Goal: Task Accomplishment & Management: Use online tool/utility

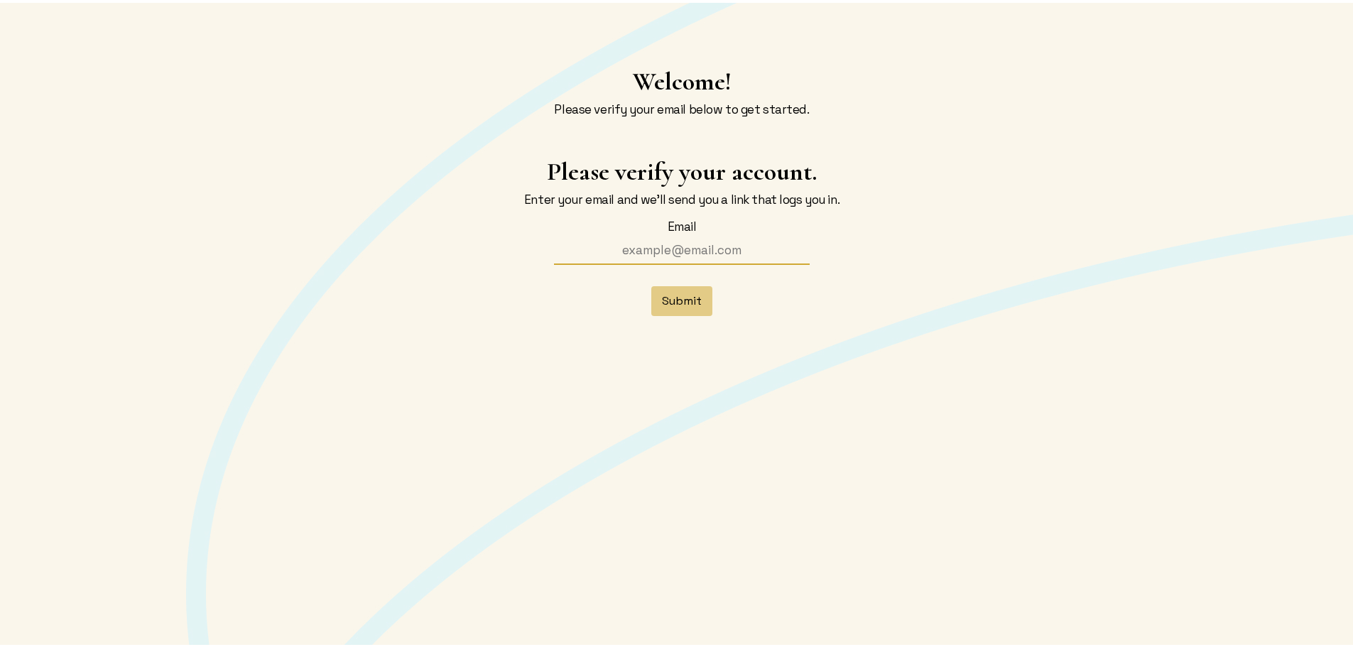
click at [658, 244] on input "Email" at bounding box center [682, 247] width 284 height 26
type input "[EMAIL_ADDRESS][DOMAIN_NAME]"
click at [685, 301] on button "Submit" at bounding box center [682, 298] width 61 height 30
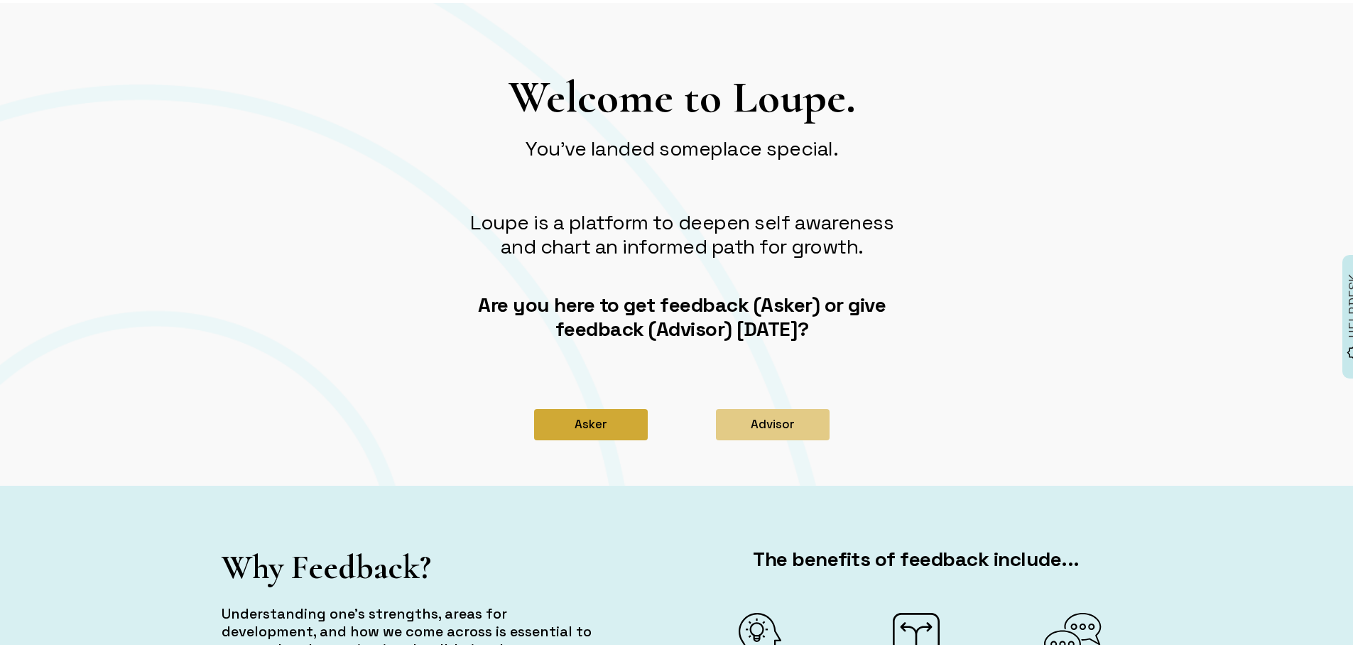
click at [586, 422] on button "Asker" at bounding box center [591, 421] width 114 height 31
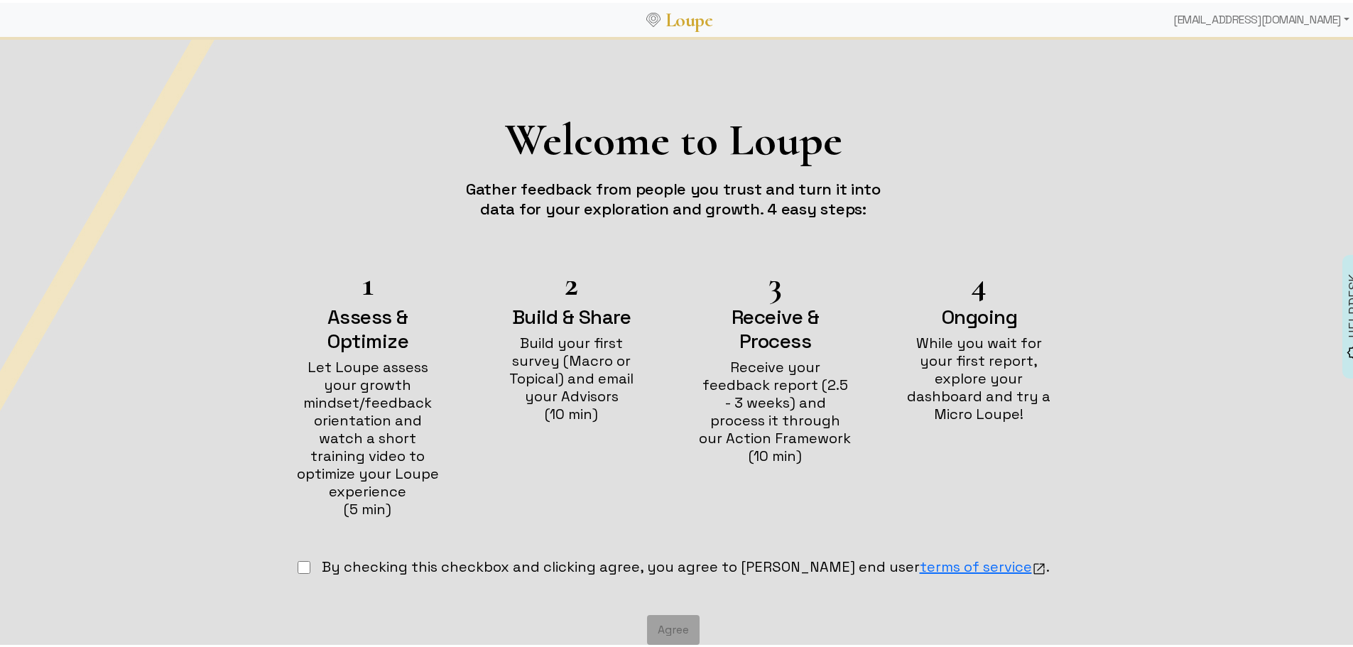
click at [310, 558] on input "checkbox" at bounding box center [304, 564] width 13 height 13
checkbox input "true"
click at [674, 612] on button "Agree" at bounding box center [673, 627] width 53 height 30
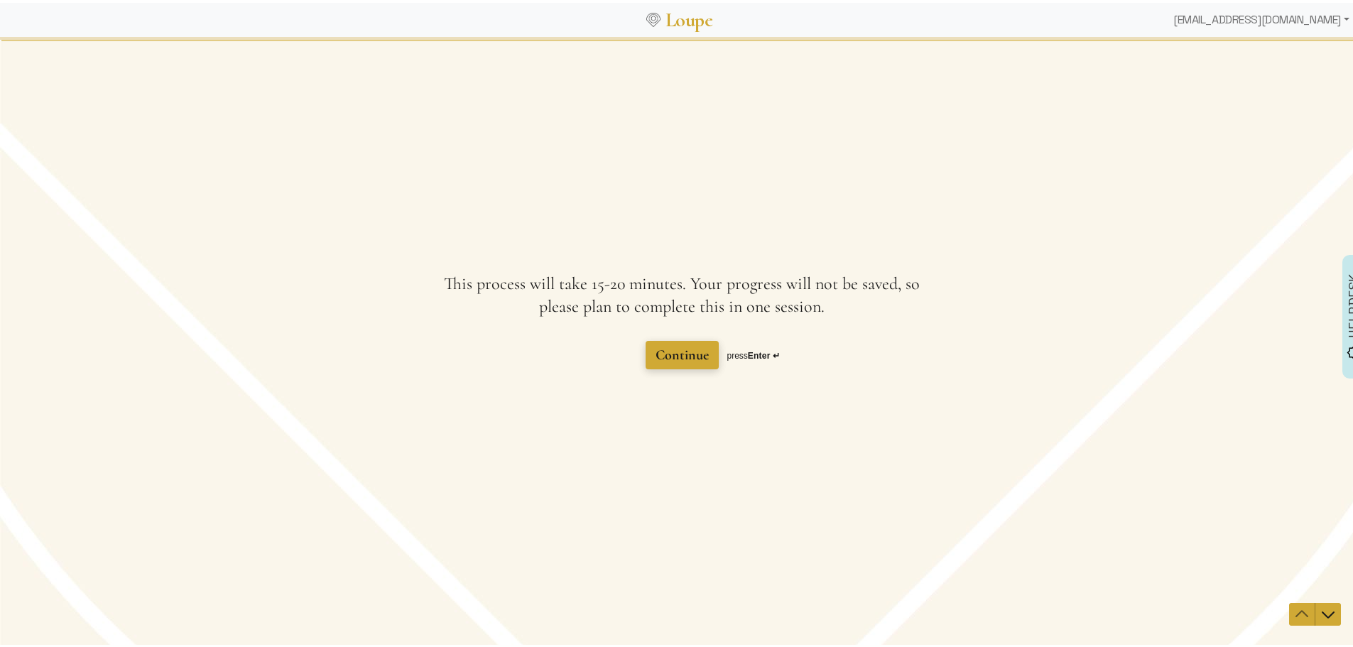
click at [665, 351] on span "Continue" at bounding box center [682, 354] width 53 height 17
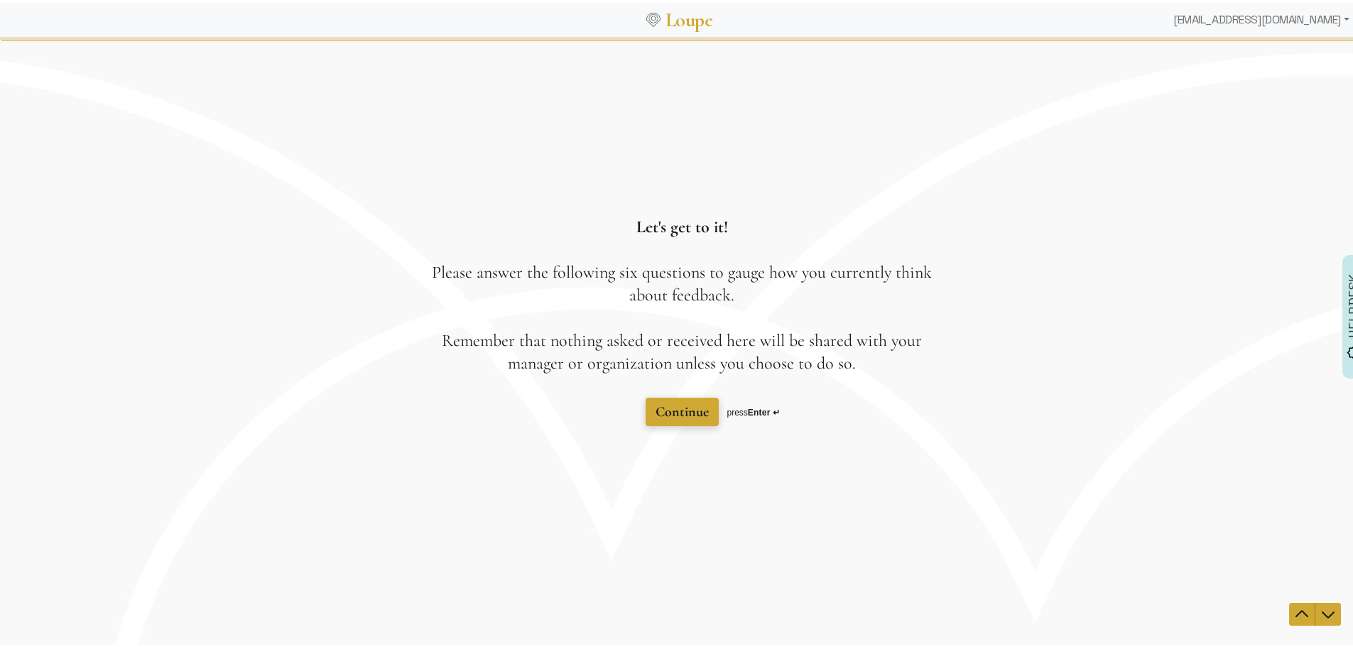
click at [689, 409] on span "Continue" at bounding box center [682, 411] width 53 height 17
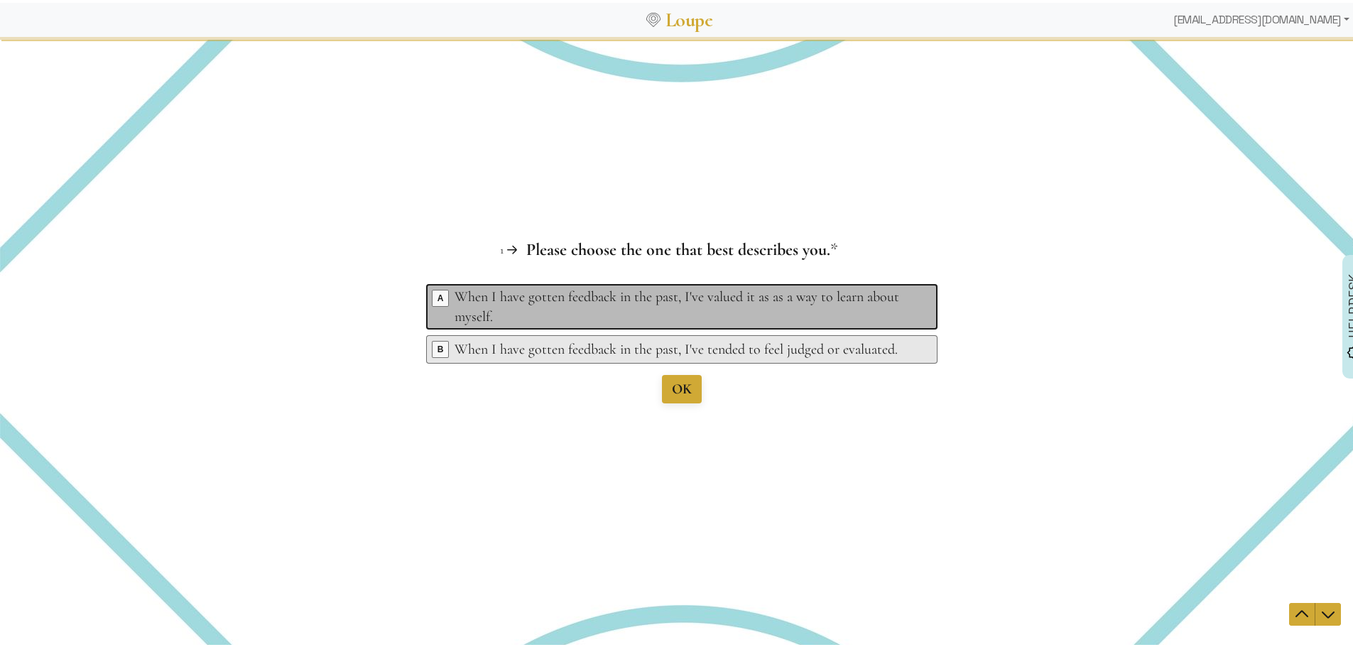
click at [715, 298] on div "When I have gotten feedback in the past, I've valued it as as a way to learn ab…" at bounding box center [684, 306] width 459 height 40
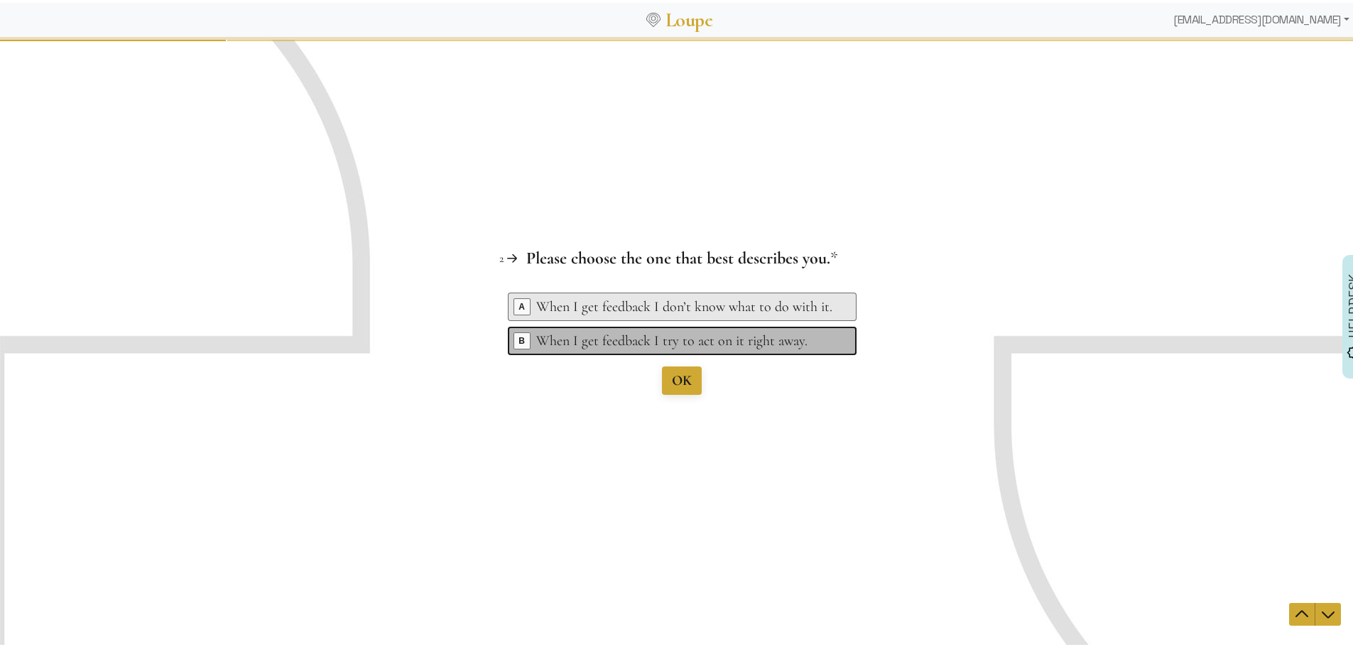
click at [730, 342] on div "When I get feedback I try to act on it right away." at bounding box center [684, 340] width 296 height 20
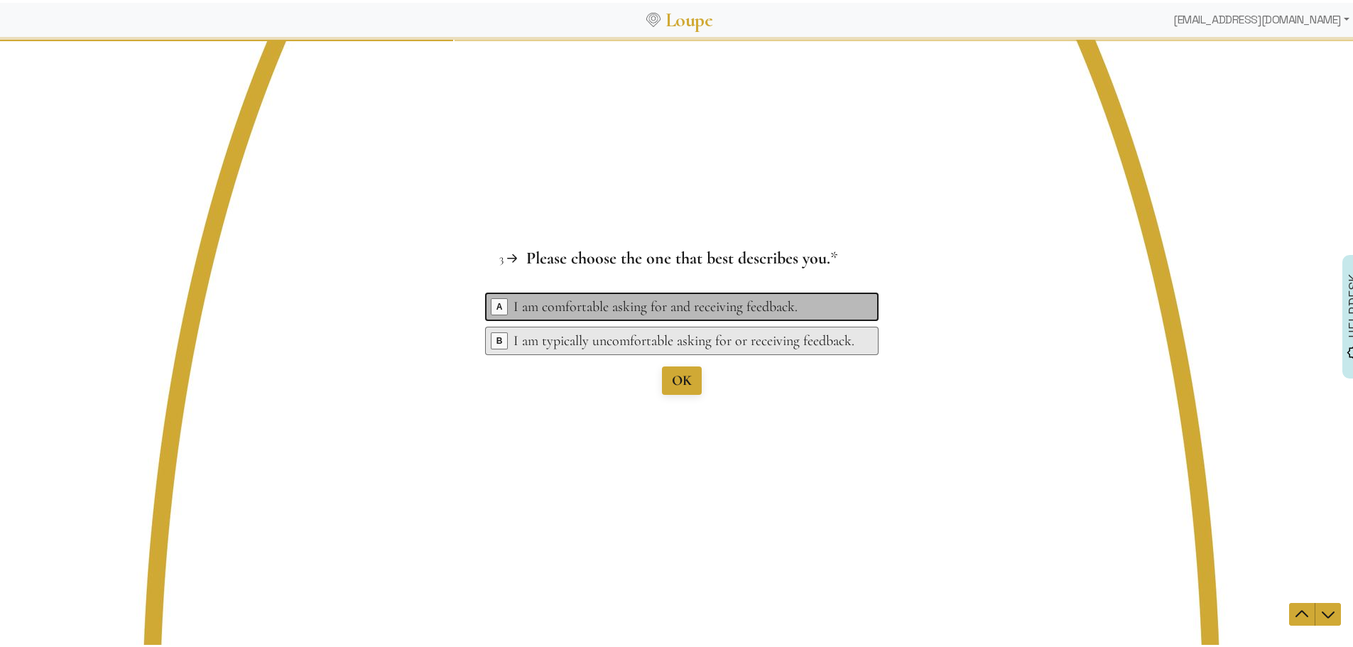
click at [729, 306] on div "I am comfortable asking for and receiving feedback." at bounding box center [684, 306] width 341 height 20
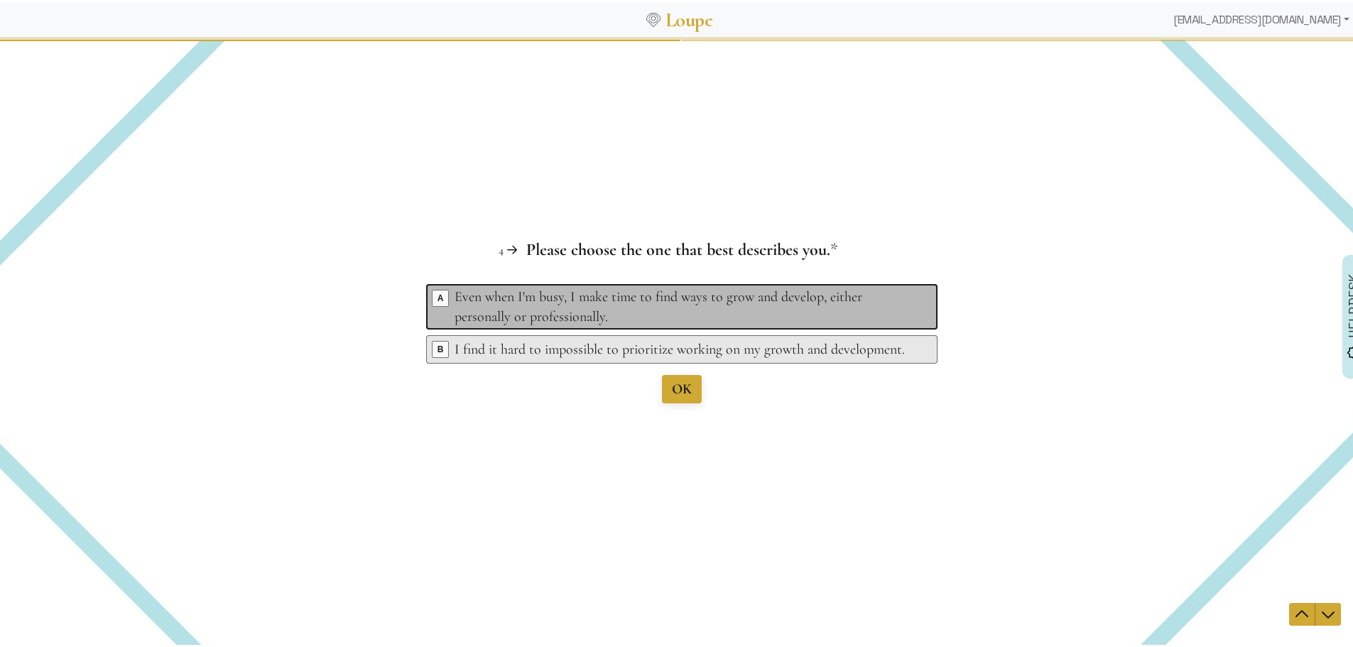
click at [706, 310] on div "Even when I'm busy, I make time to find ways to grow and develop, either person…" at bounding box center [684, 306] width 459 height 40
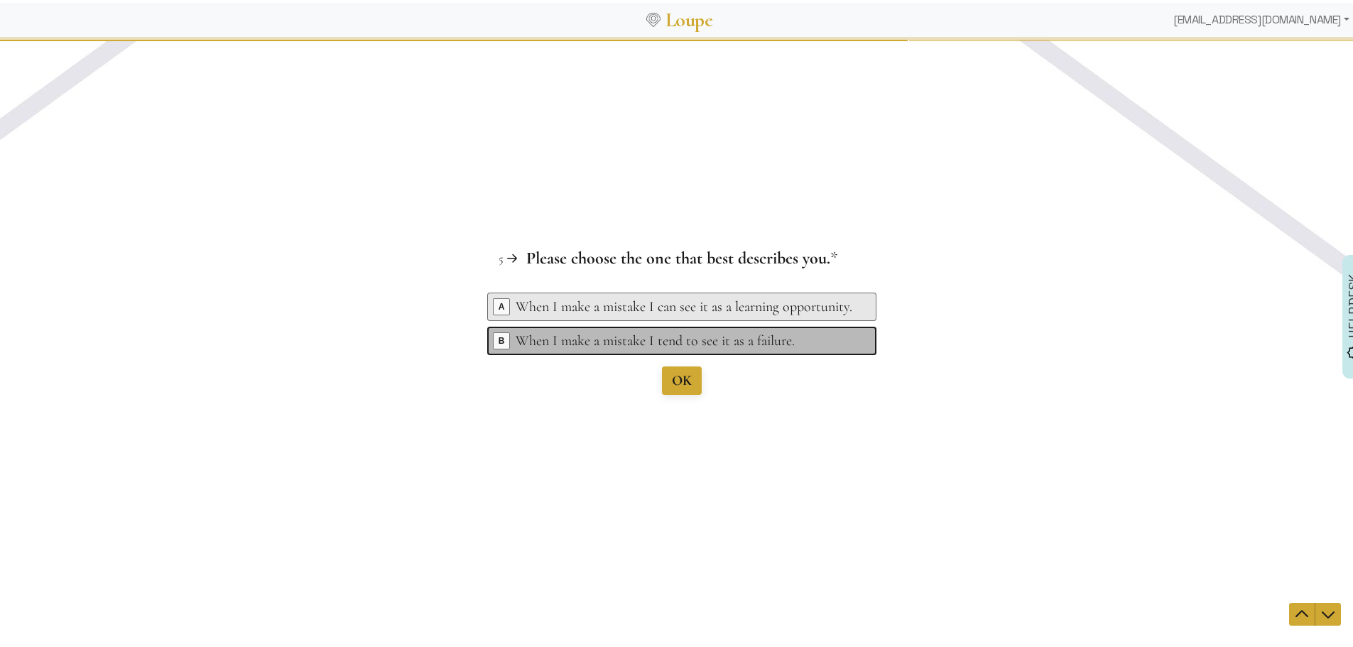
click at [727, 342] on div "When I make a mistake I tend to see it as a failure." at bounding box center [684, 340] width 337 height 20
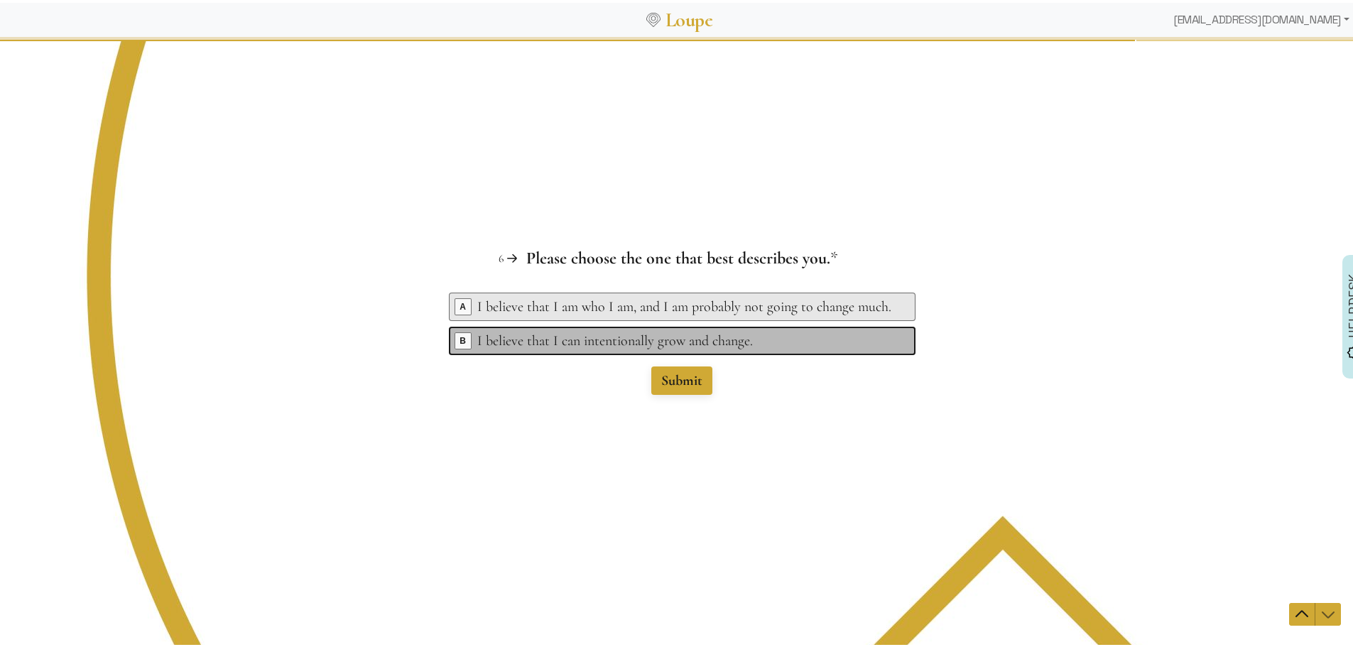
click at [737, 345] on div "I believe that I can intentionally grow and change." at bounding box center [684, 340] width 414 height 20
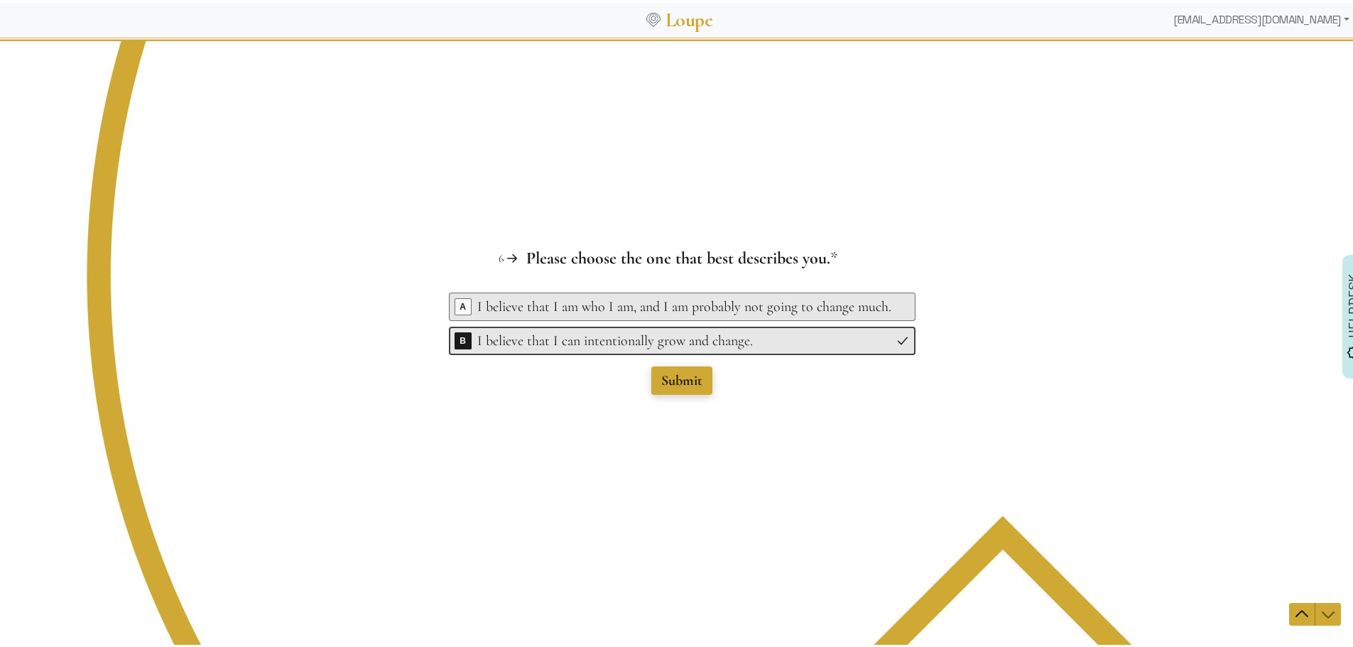
click at [679, 384] on span "Submit" at bounding box center [681, 380] width 41 height 17
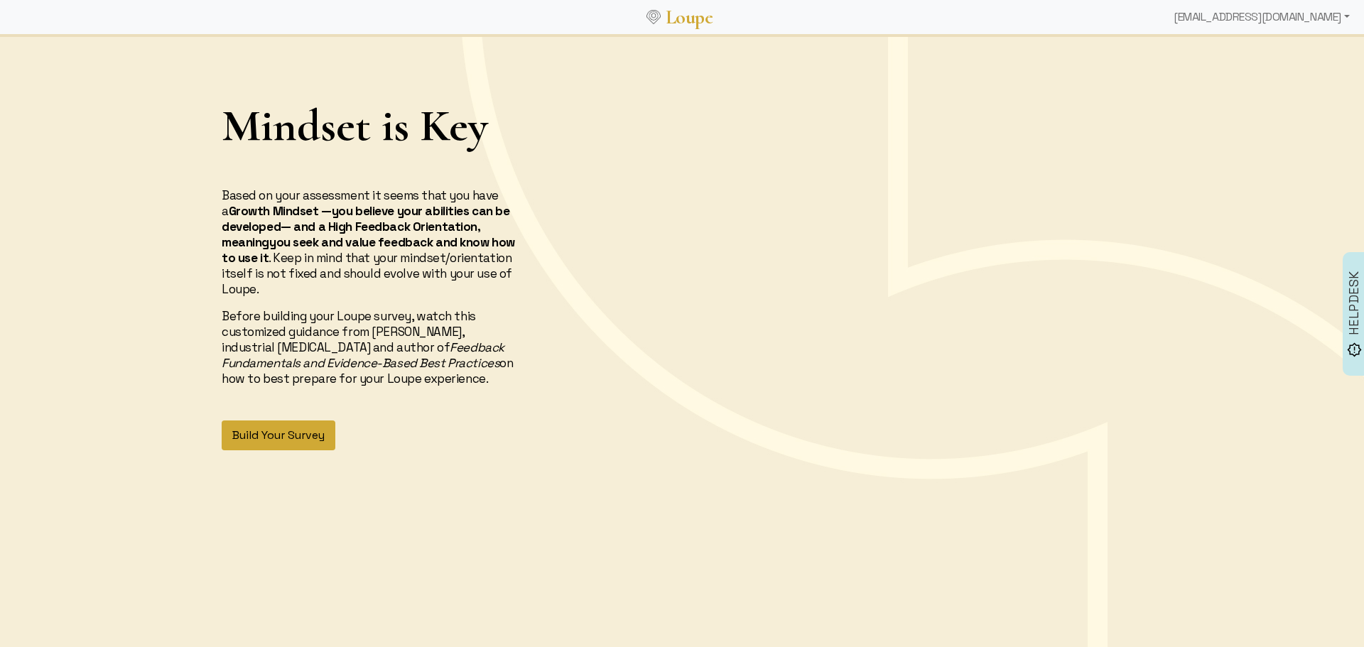
click at [286, 440] on button "Build Your Survey" at bounding box center [279, 436] width 114 height 30
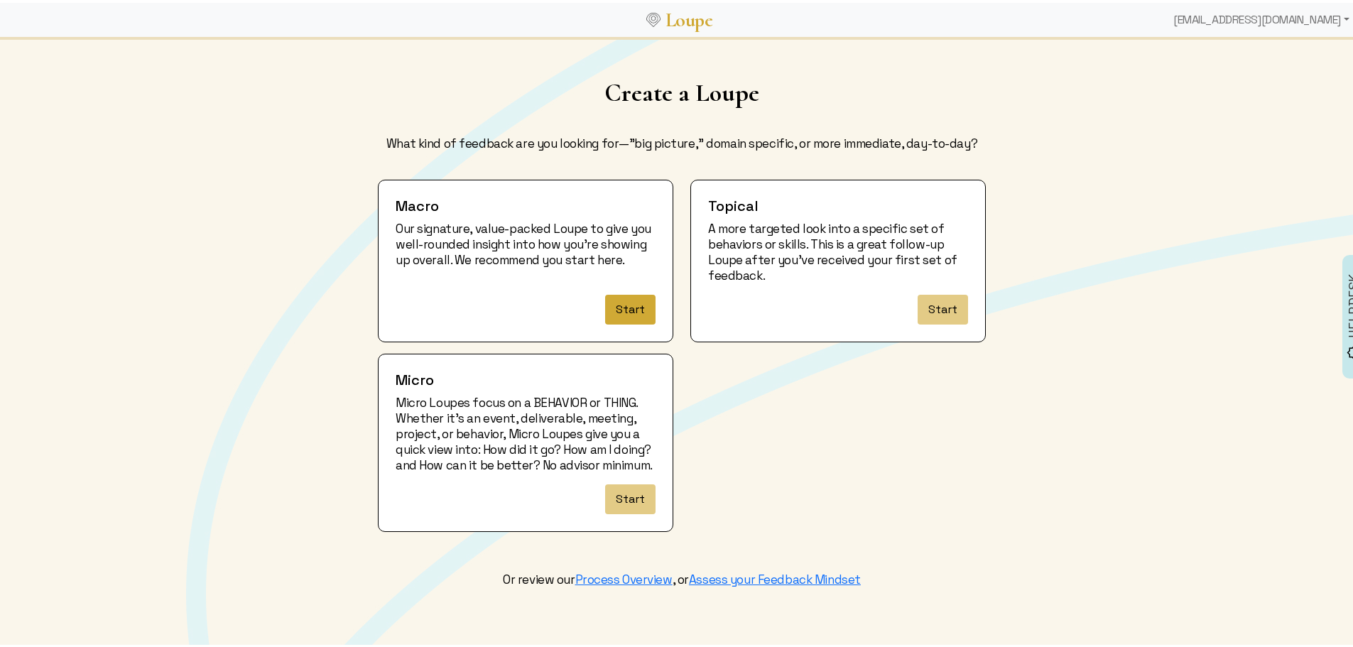
click at [627, 306] on button "Start" at bounding box center [630, 307] width 50 height 30
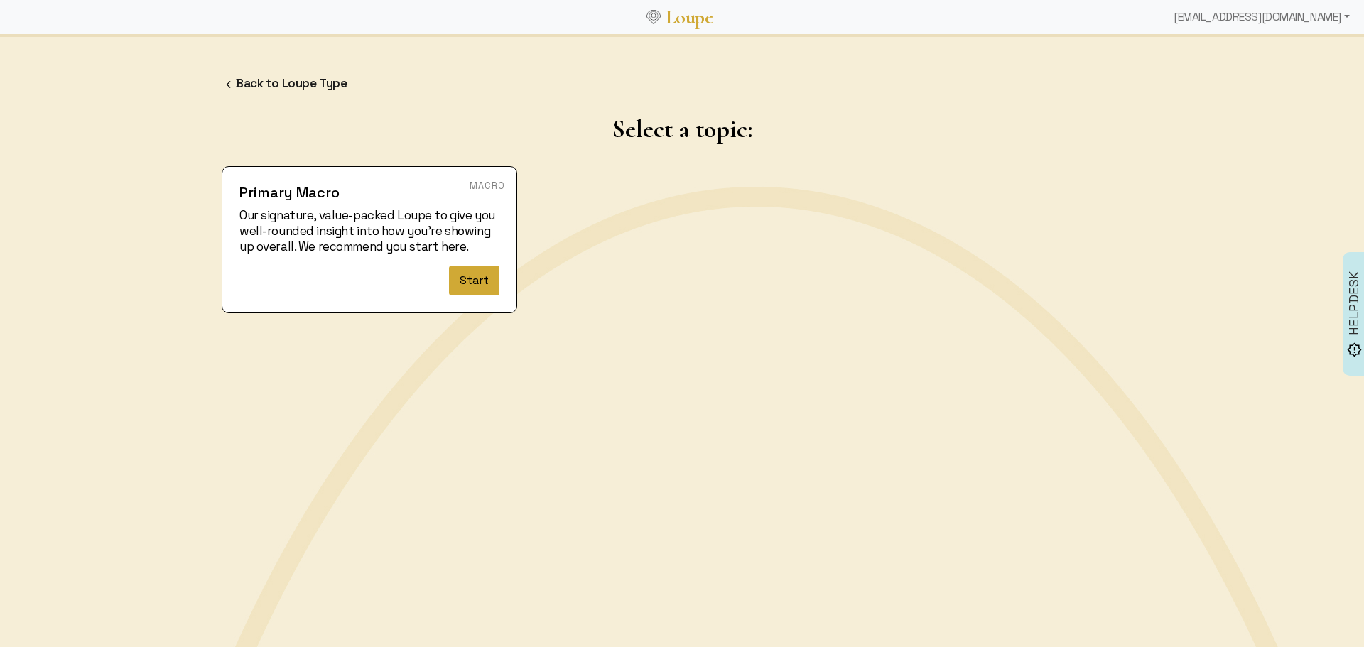
click at [482, 282] on button "Start" at bounding box center [474, 281] width 50 height 30
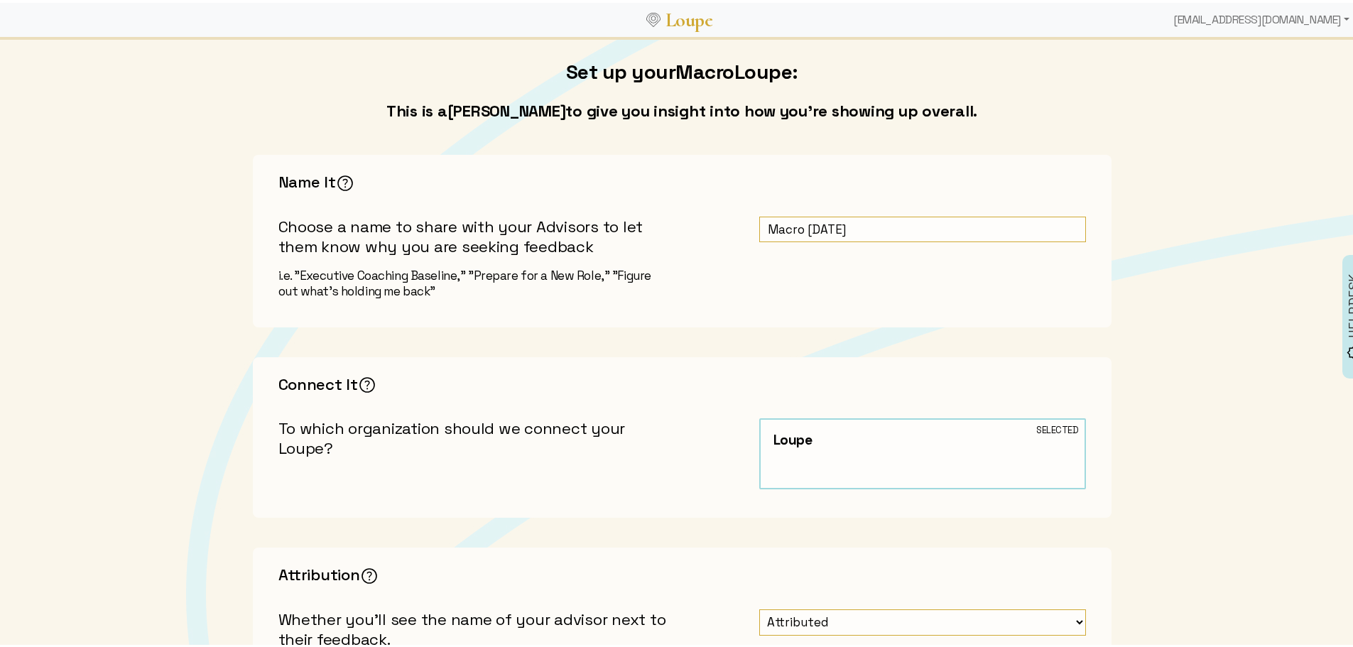
scroll to position [71, 0]
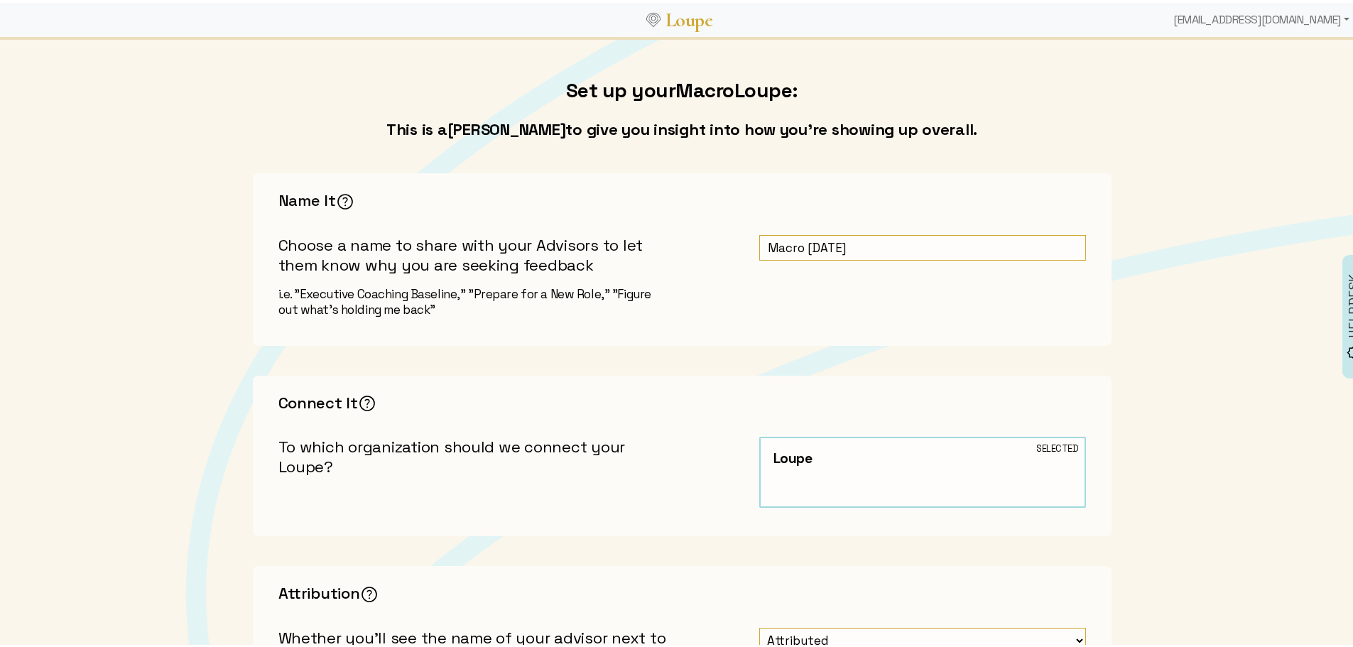
drag, startPoint x: 883, startPoint y: 247, endPoint x: 707, endPoint y: 274, distance: 178.3
click at [707, 274] on div "Name It The key here is to be candid and concise. Sharing your true purpose for…" at bounding box center [682, 257] width 859 height 173
type input "S"
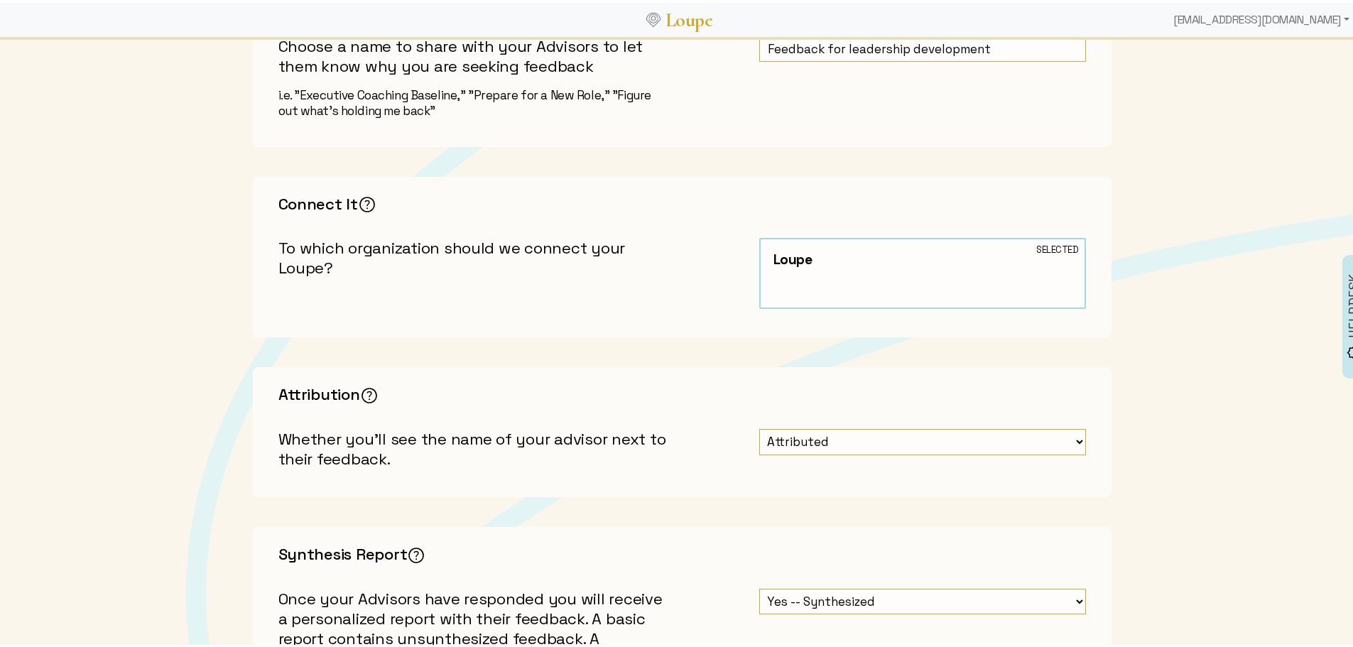
scroll to position [426, 0]
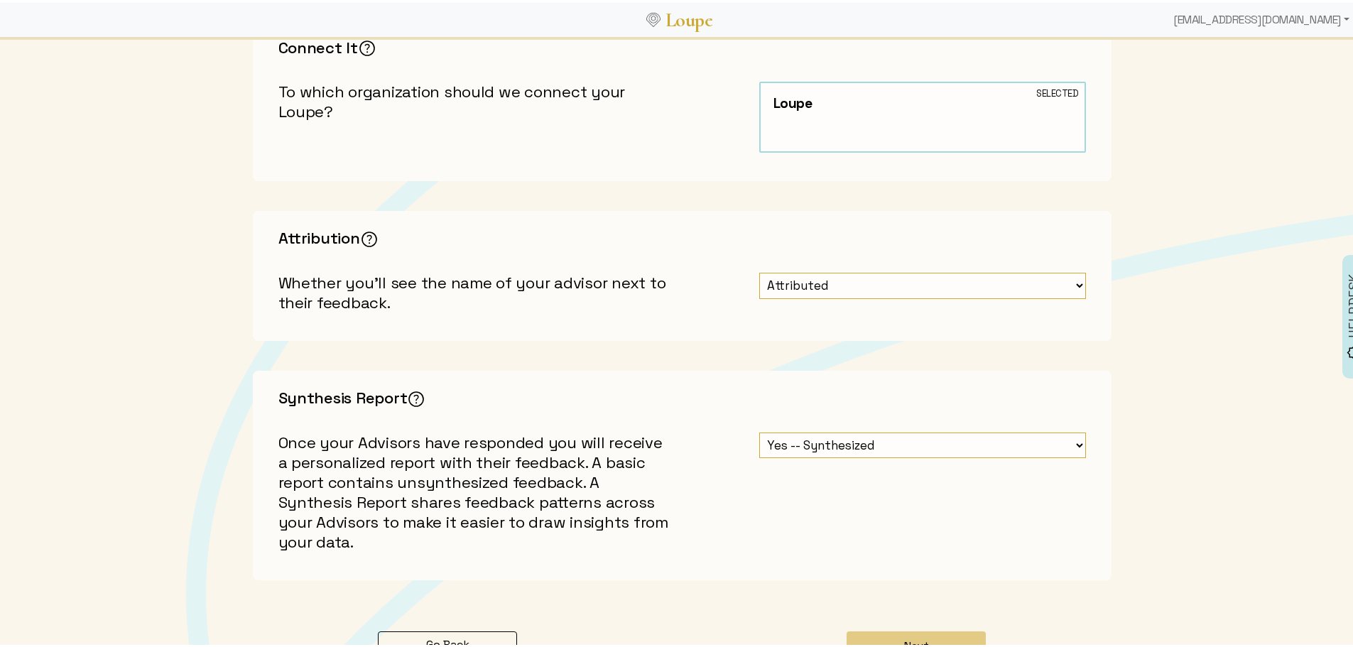
type input "Feedback for leadership development"
click at [1076, 283] on select "Attributed Unattributed" at bounding box center [923, 283] width 327 height 26
click at [372, 237] on img at bounding box center [369, 236] width 22 height 22
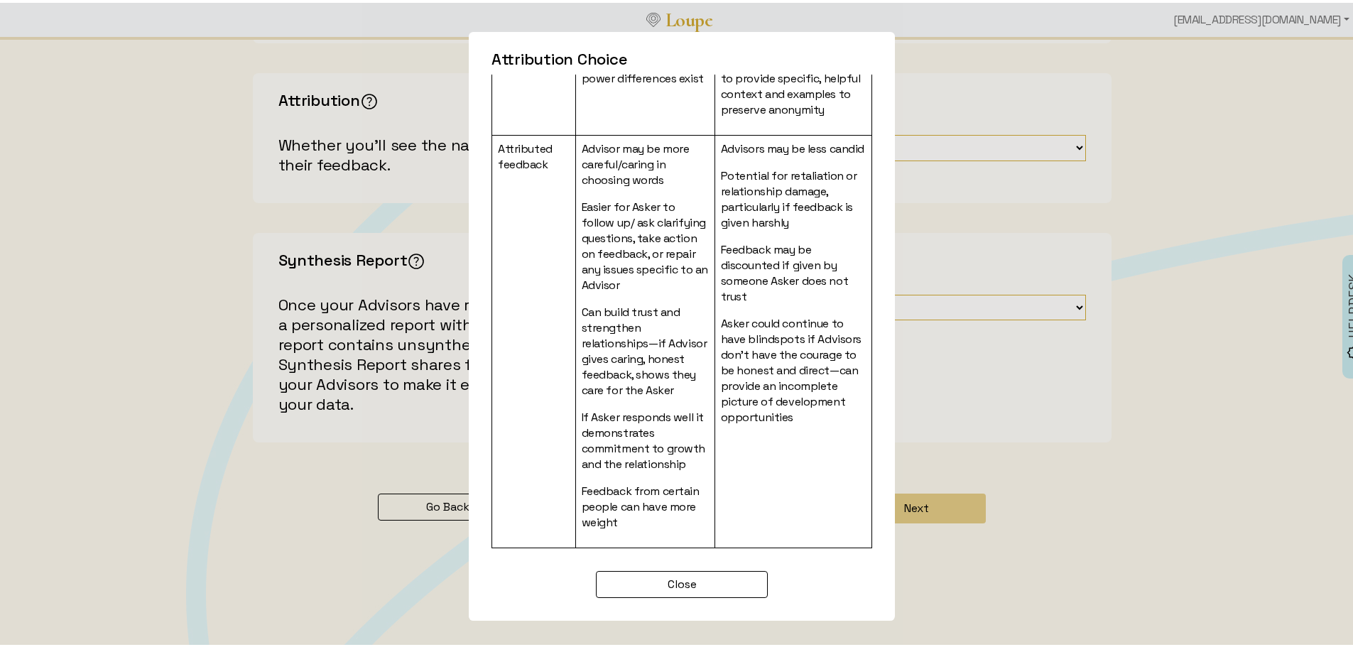
scroll to position [356, 0]
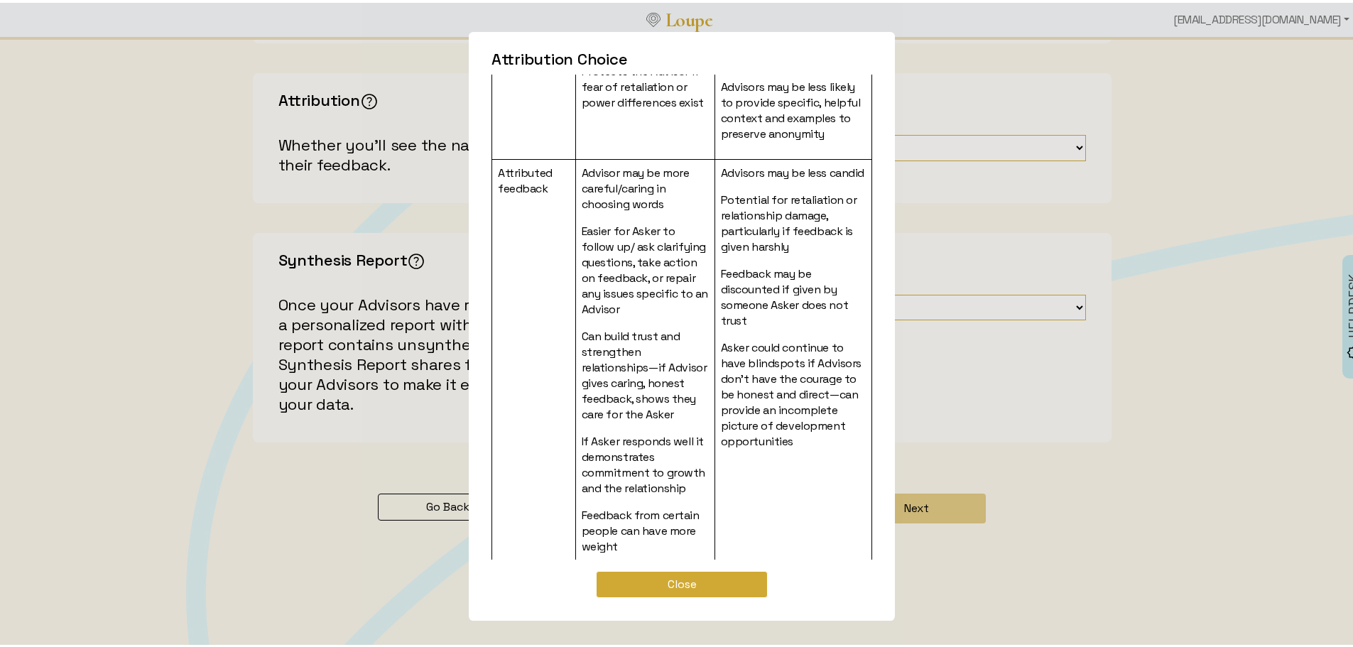
click at [664, 579] on button "Close" at bounding box center [681, 581] width 171 height 27
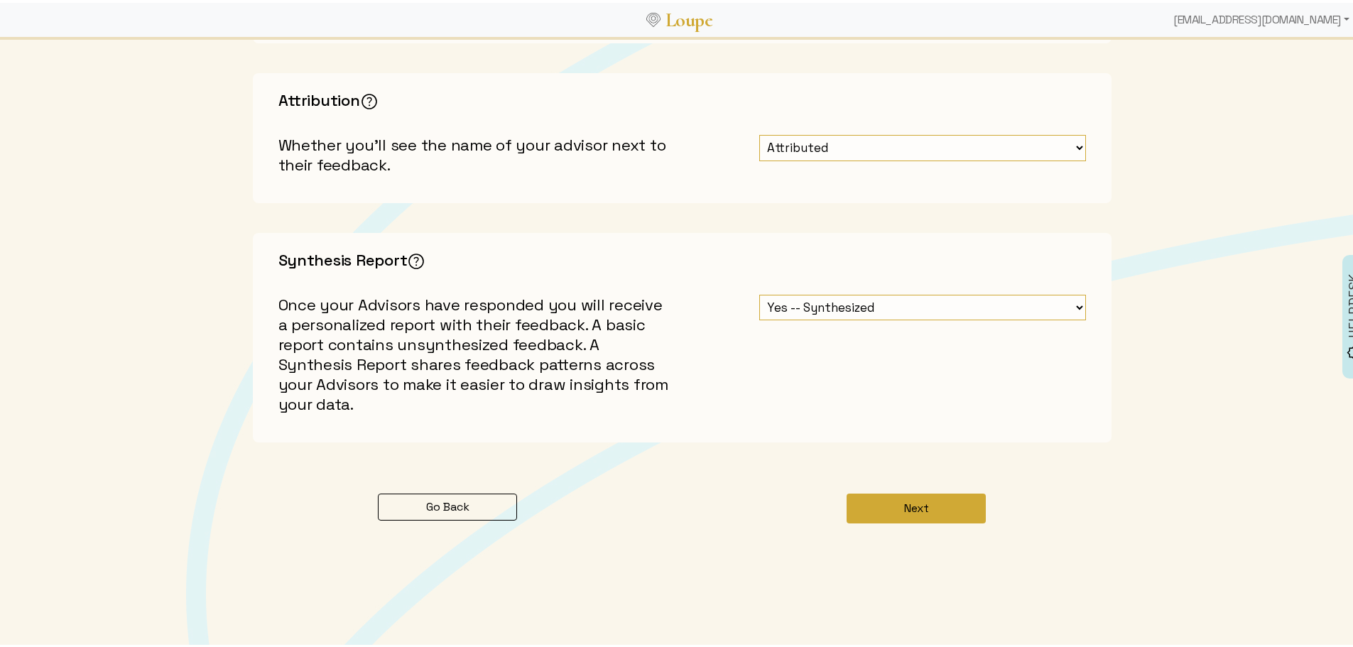
click at [949, 509] on button "Next" at bounding box center [916, 506] width 139 height 30
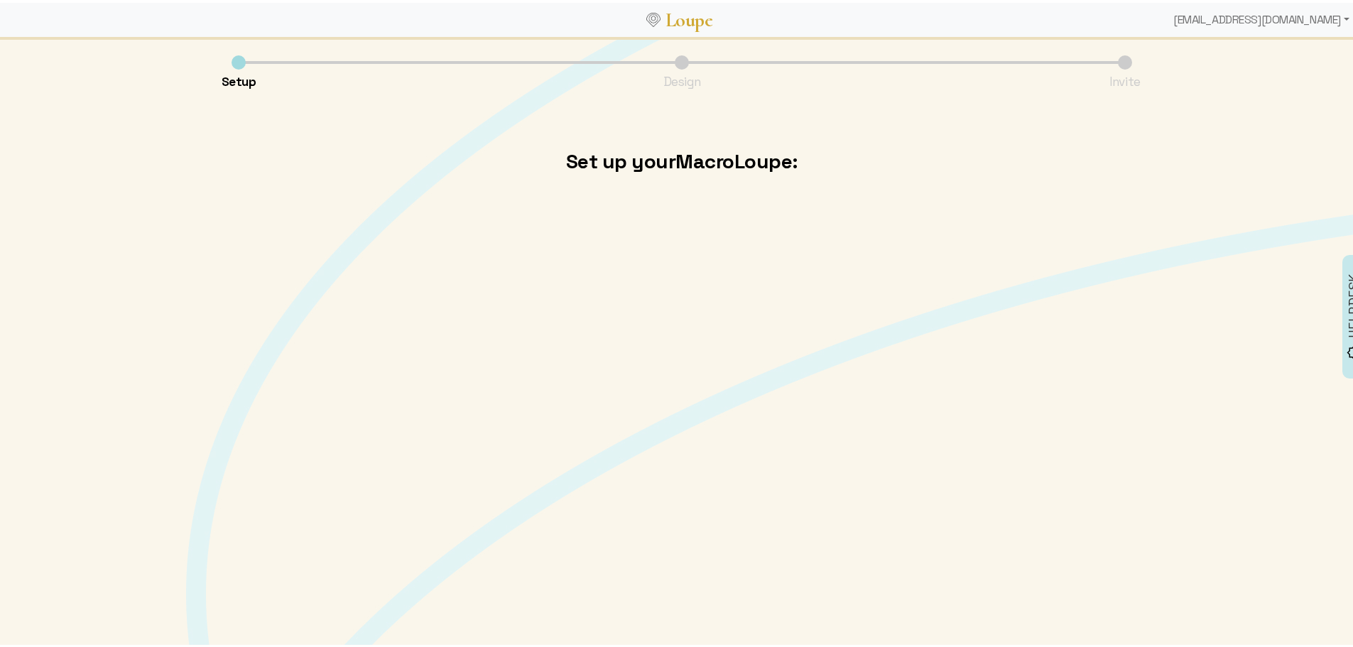
scroll to position [0, 0]
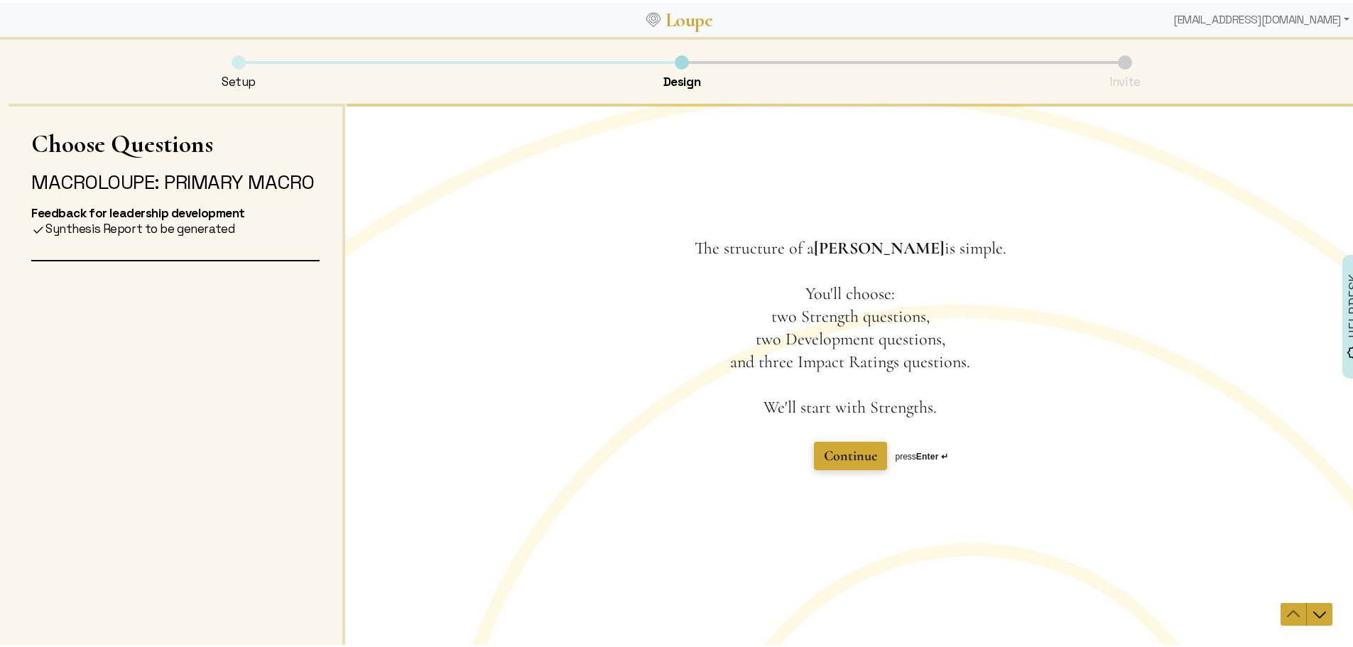
click at [836, 458] on span "Continue" at bounding box center [850, 455] width 53 height 17
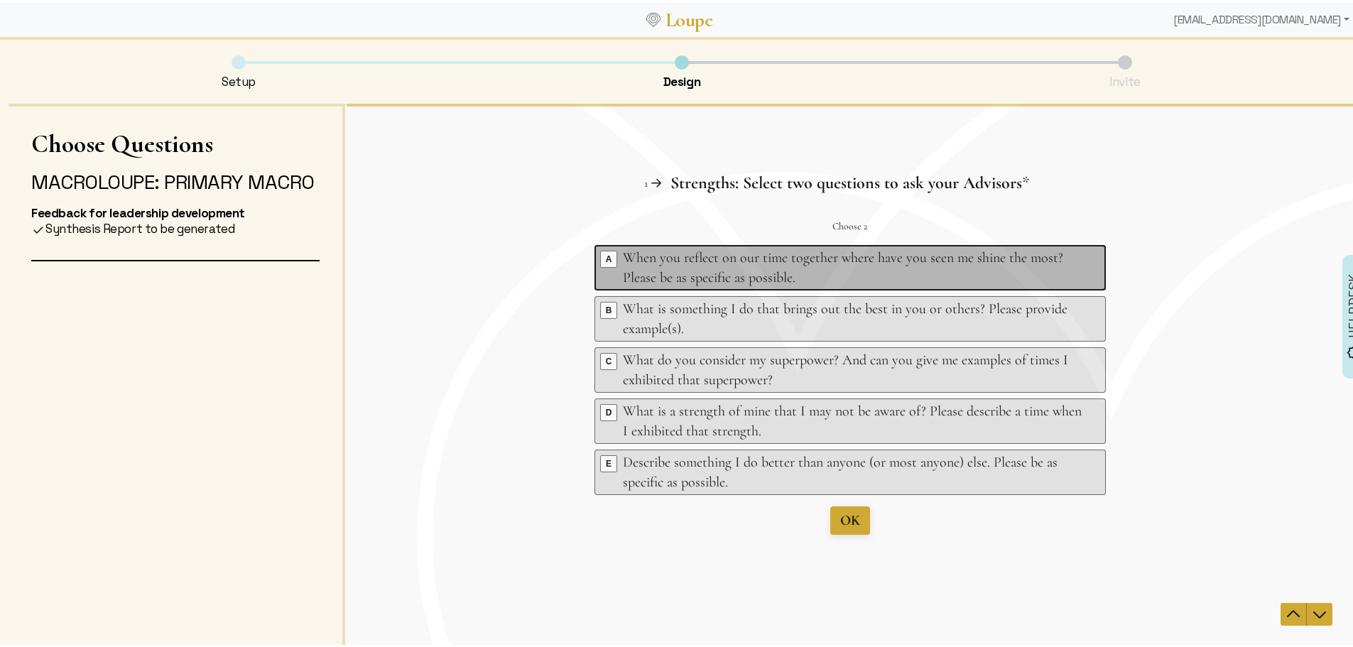
click at [836, 266] on div "When you reflect on our time together where have you seen me shine the most? Pl…" at bounding box center [852, 267] width 459 height 40
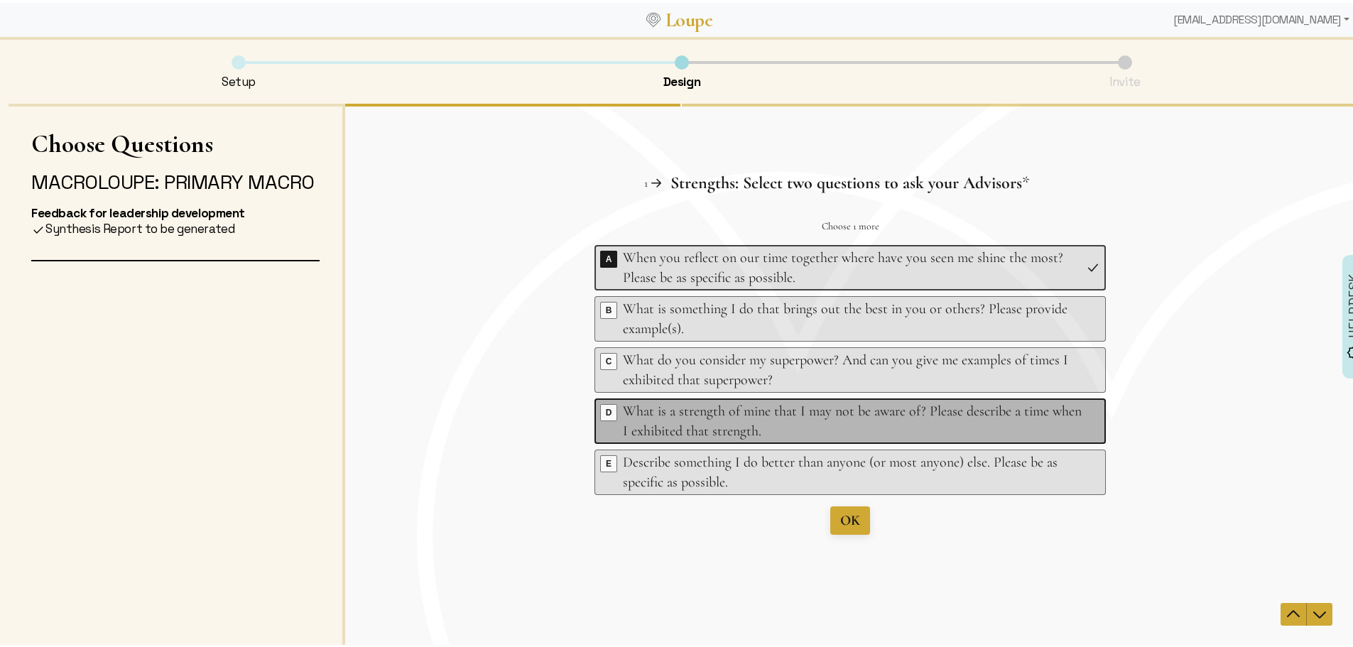
click at [778, 423] on div "What is a strength of mine that I may not be aware of? Please describe a time w…" at bounding box center [852, 421] width 459 height 40
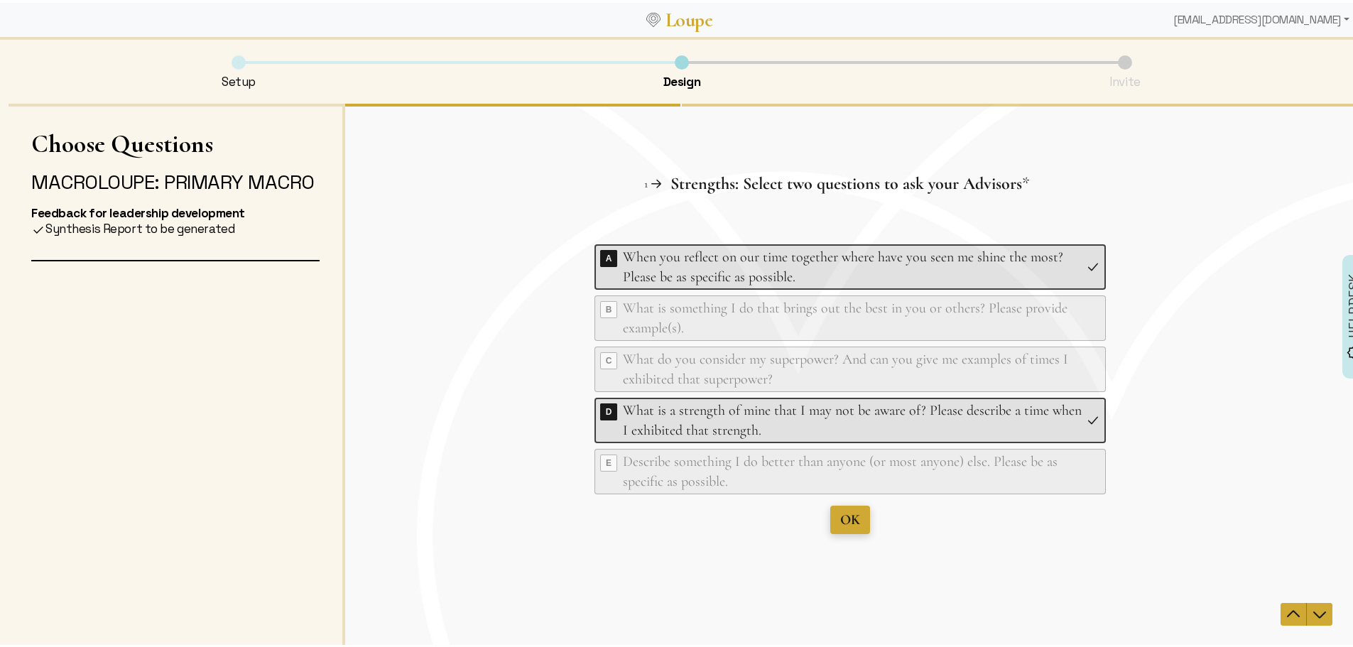
click at [843, 521] on span "OK" at bounding box center [851, 519] width 20 height 17
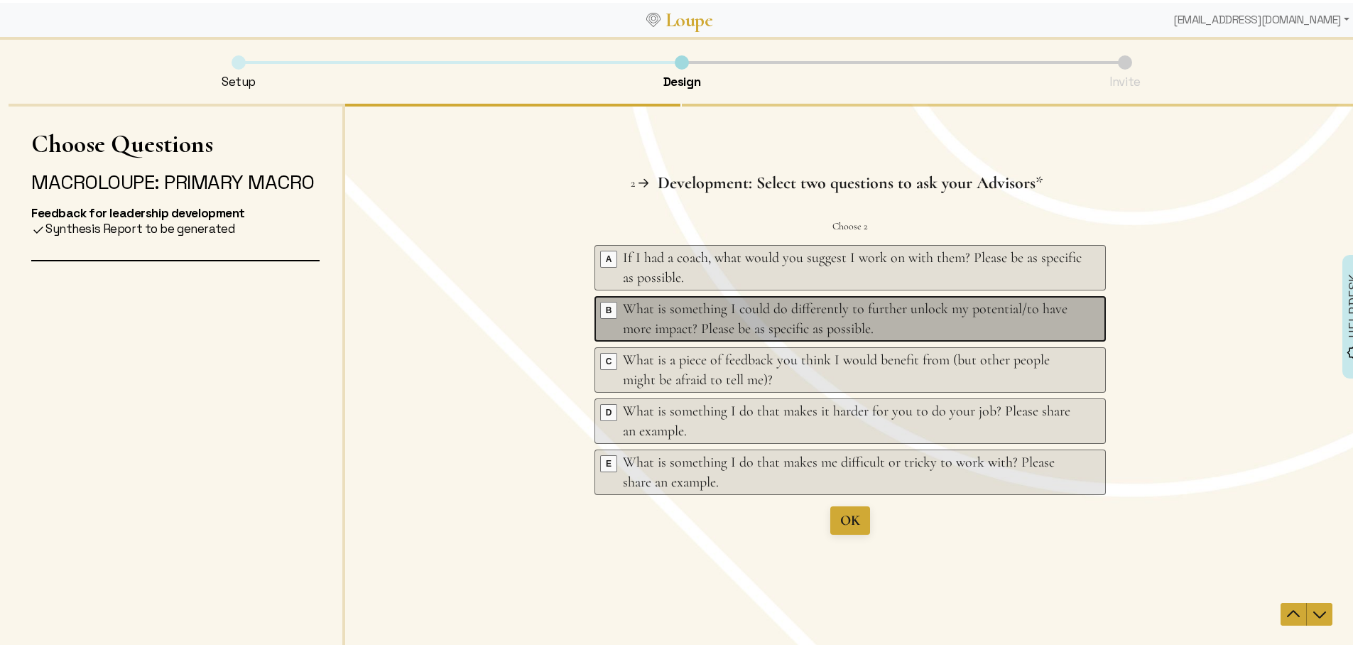
click at [831, 330] on div "What is something I could do differently to further unlock my potential/to have…" at bounding box center [852, 318] width 459 height 40
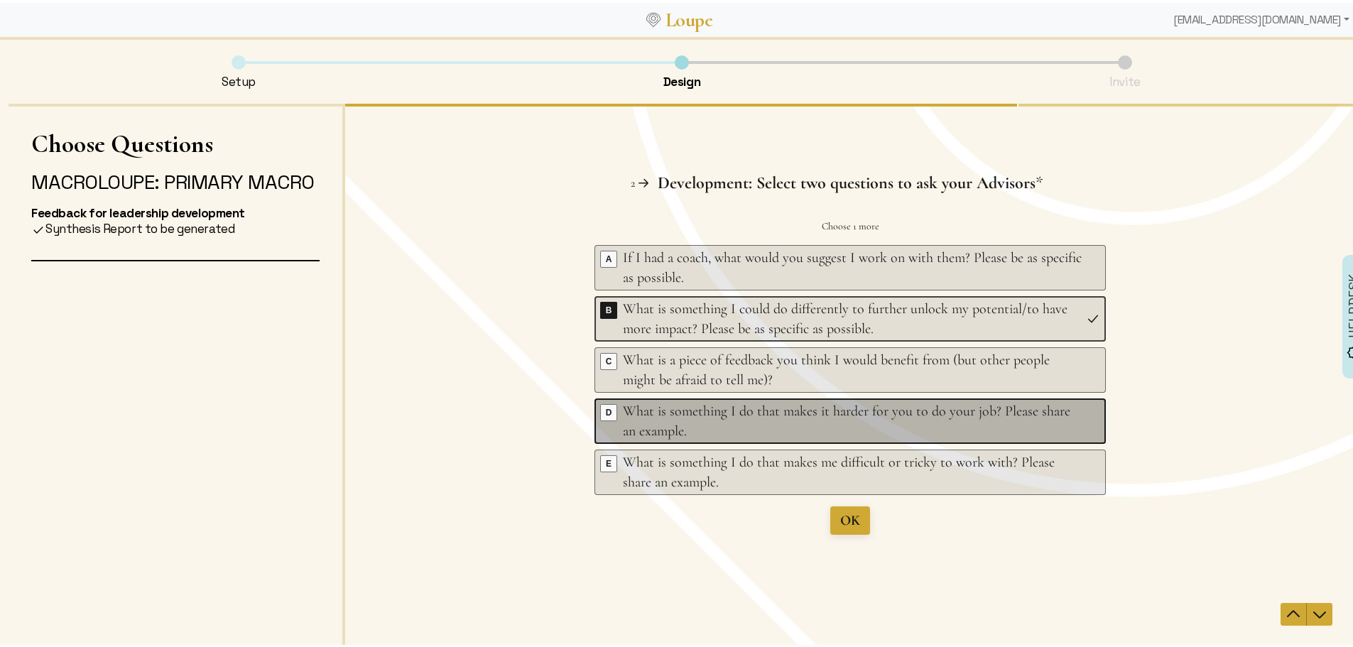
click at [796, 417] on div "What is something I do that makes it harder for you to do your job? Please shar…" at bounding box center [852, 421] width 459 height 40
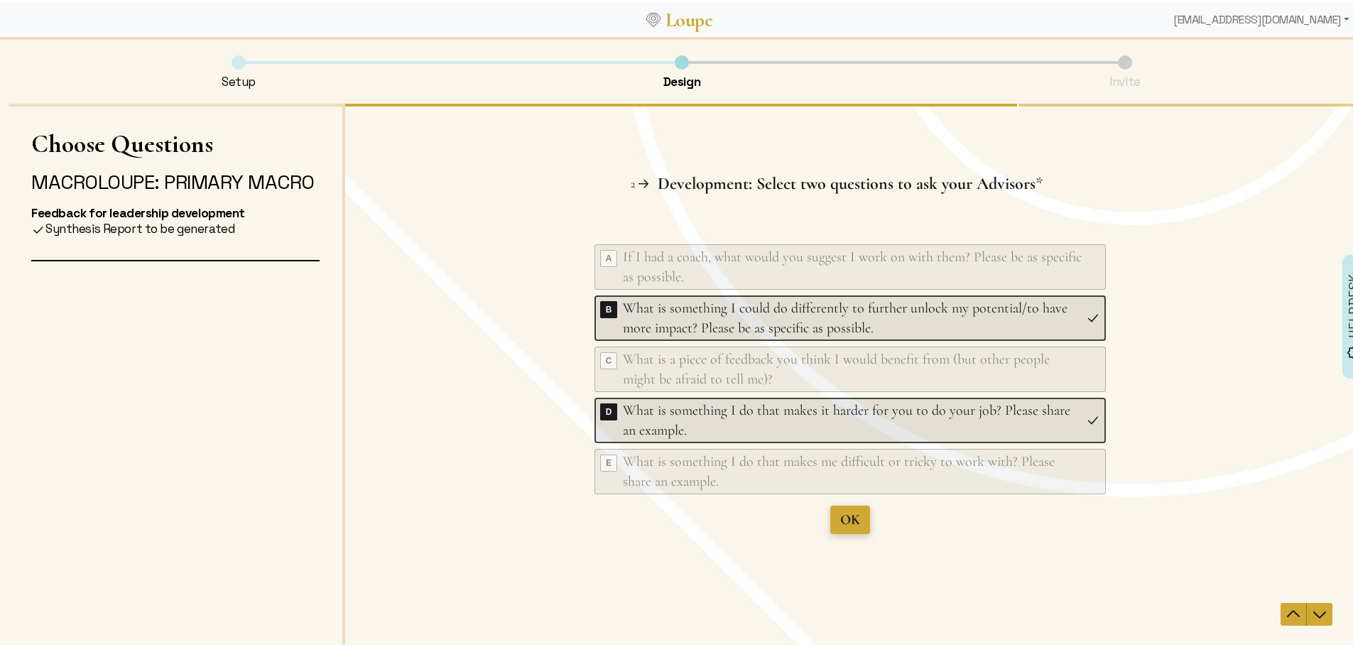
click at [848, 523] on span "OK" at bounding box center [851, 519] width 20 height 17
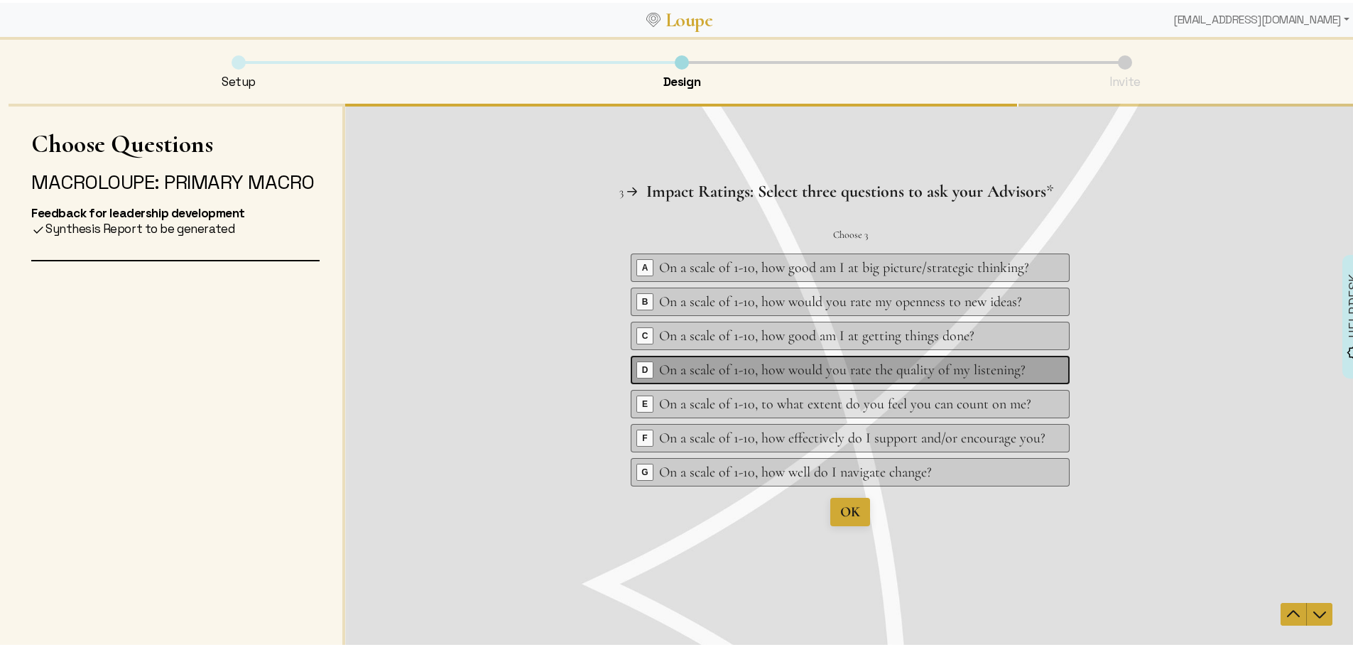
click at [715, 369] on div "On a scale of 1-10, how would you rate the quality of my listening?" at bounding box center [852, 370] width 387 height 20
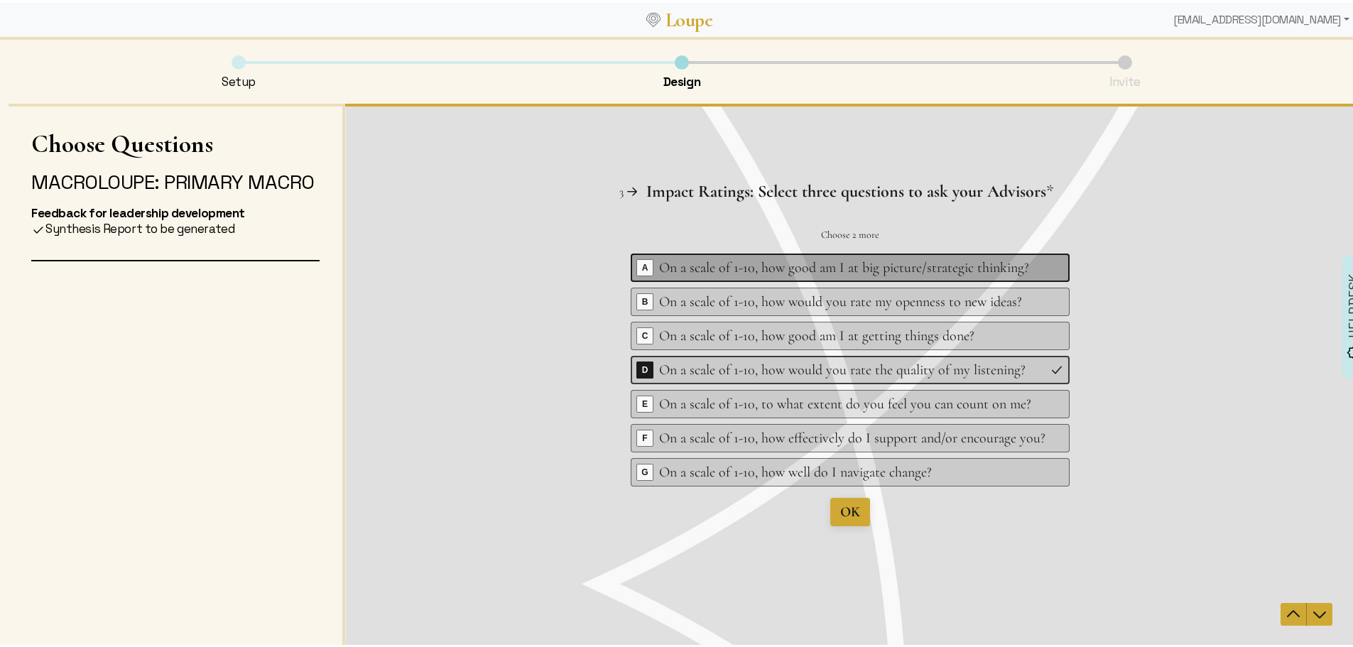
click at [698, 261] on div "On a scale of 1-10, how good am I at big picture/strategic thinking?" at bounding box center [852, 267] width 387 height 20
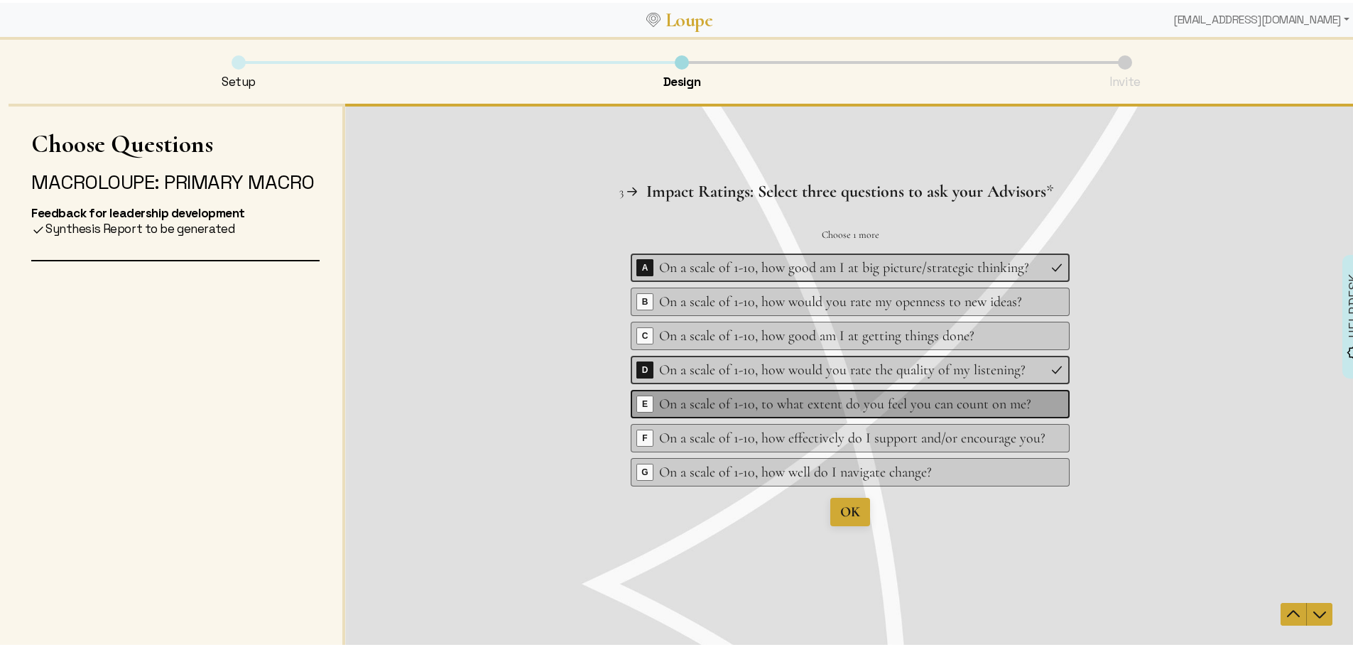
click at [742, 407] on div "On a scale of 1-10, to what extent do you feel you can count on me?" at bounding box center [852, 404] width 387 height 20
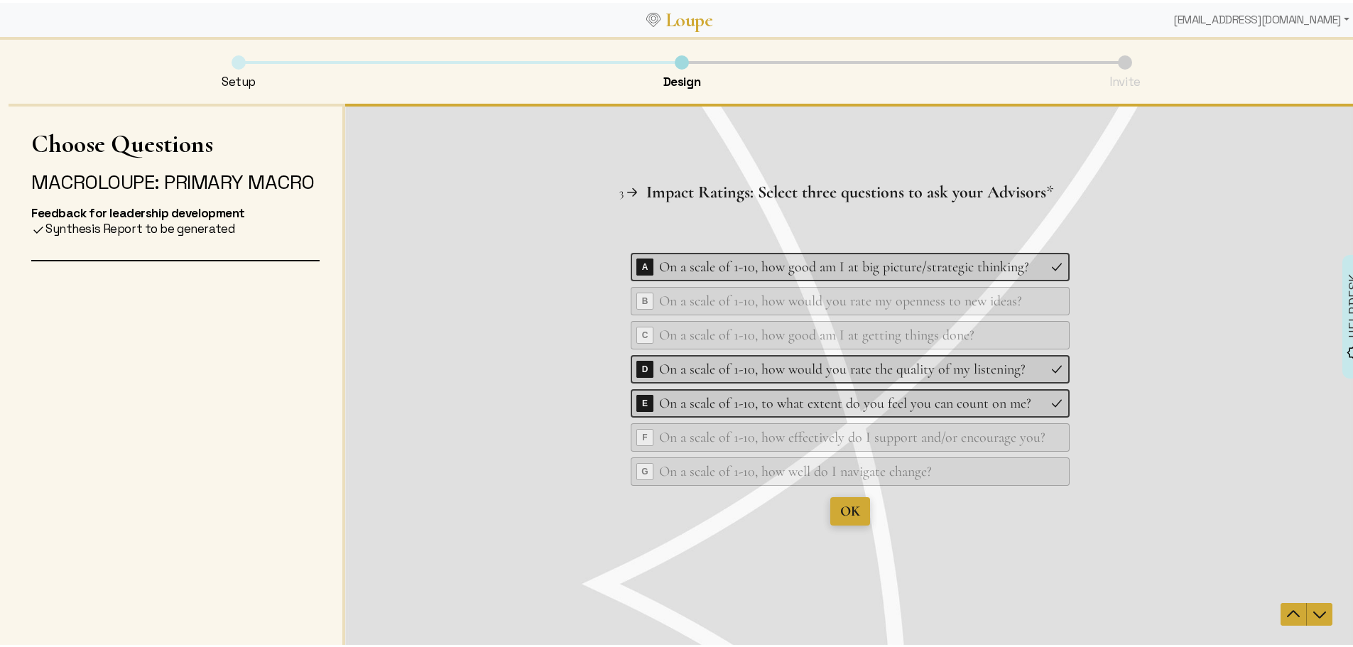
click at [848, 514] on span "OK" at bounding box center [851, 510] width 20 height 17
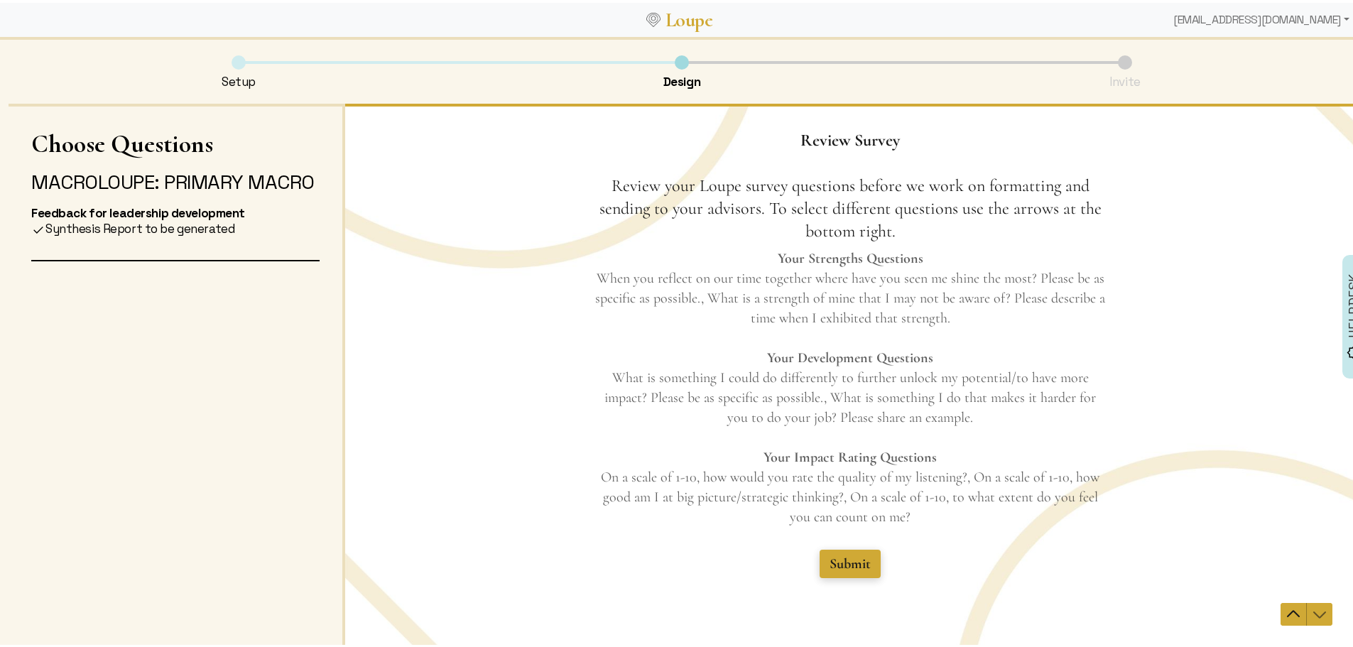
click at [831, 561] on span "Submit" at bounding box center [850, 563] width 41 height 17
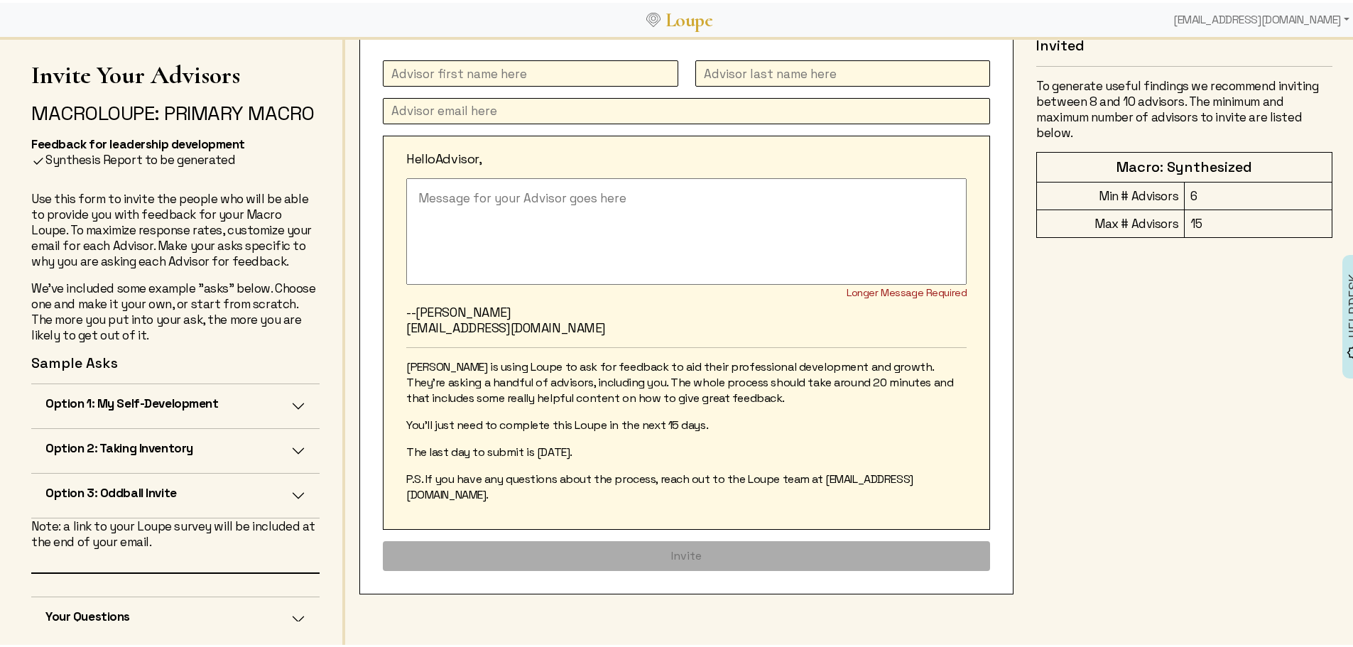
scroll to position [93, 0]
click at [281, 506] on button "Option 3: Oddball Invite" at bounding box center [175, 493] width 288 height 44
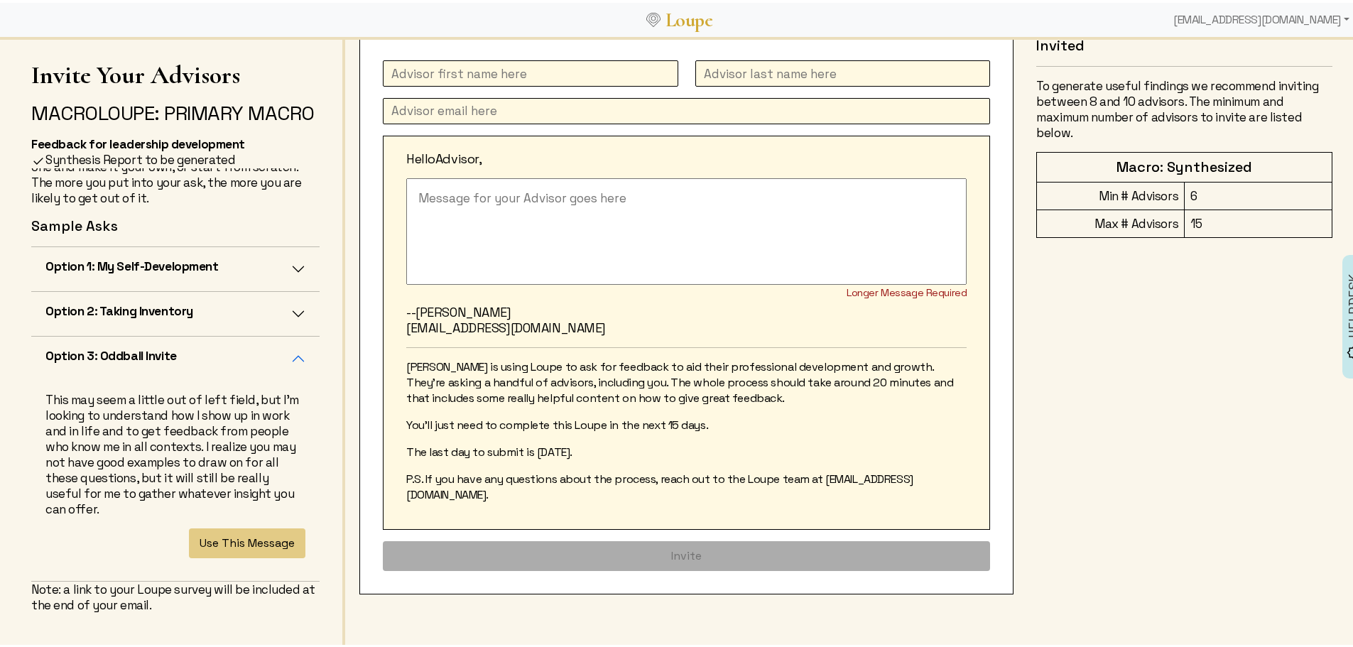
scroll to position [142, 0]
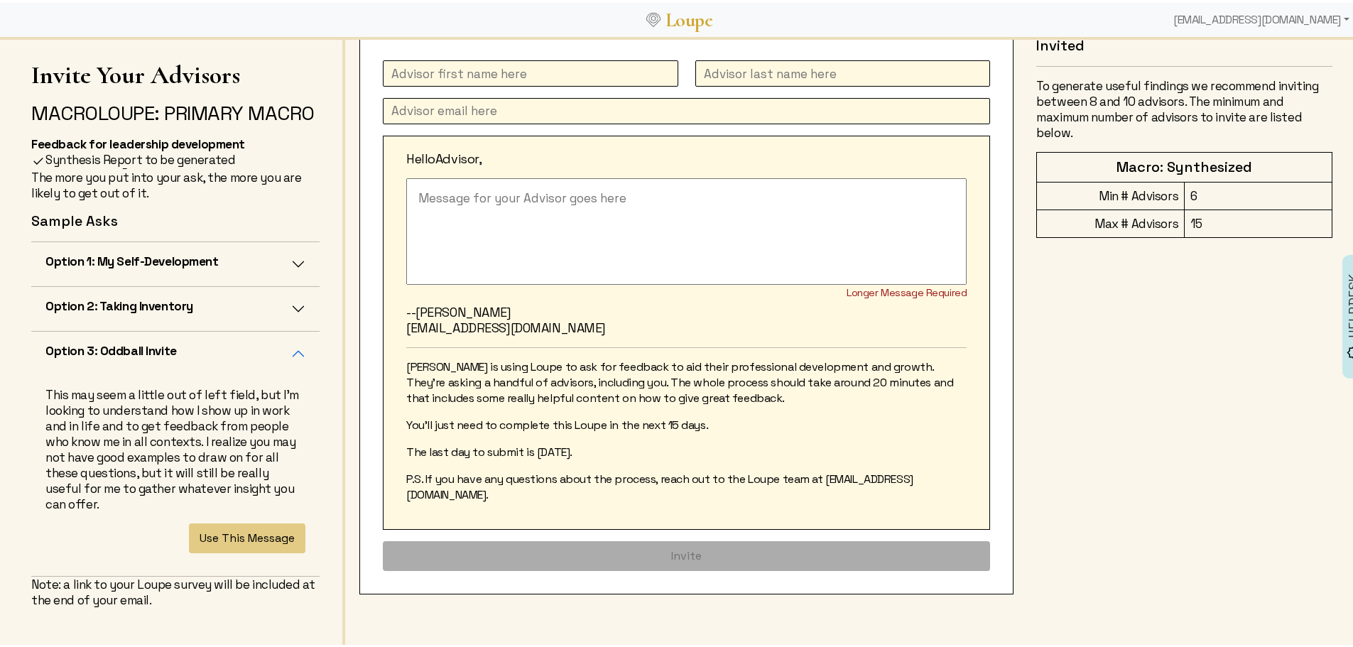
click at [282, 318] on button "Option 2: Taking Inventory" at bounding box center [175, 306] width 288 height 44
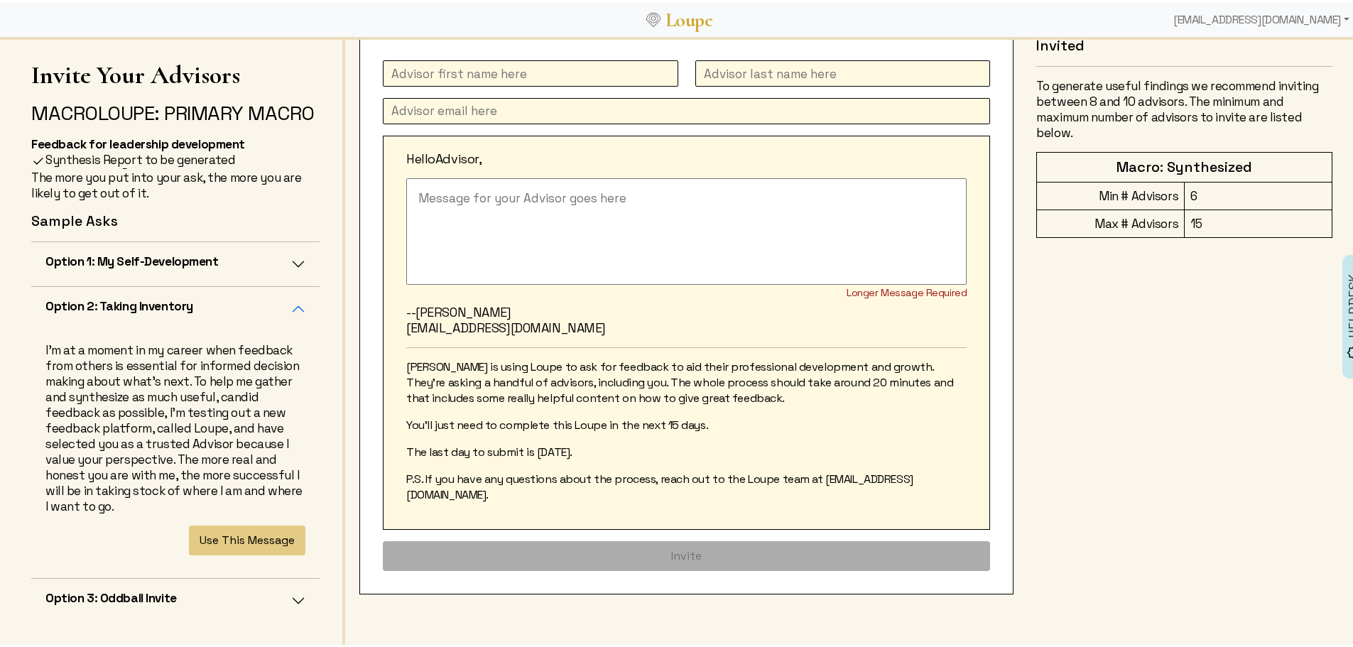
click at [285, 278] on button "Option 1: My Self-Development" at bounding box center [175, 261] width 288 height 44
